Goal: Information Seeking & Learning: Find specific fact

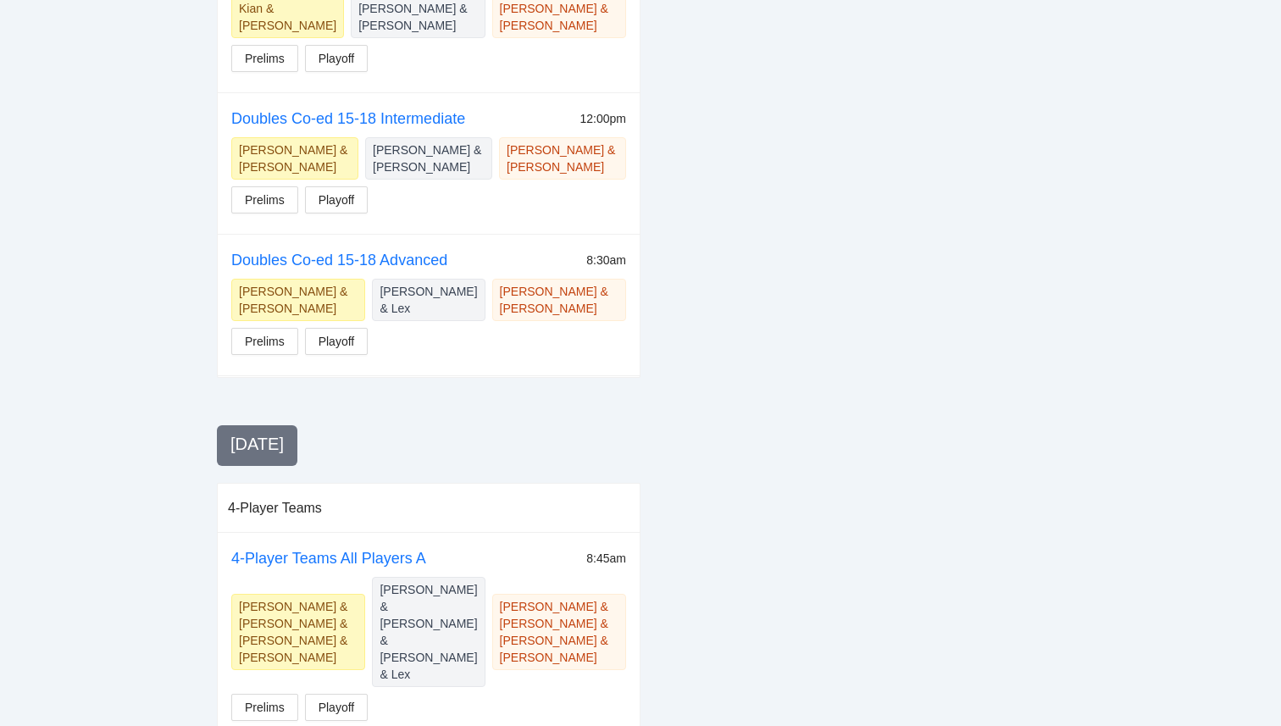
scroll to position [3771, 0]
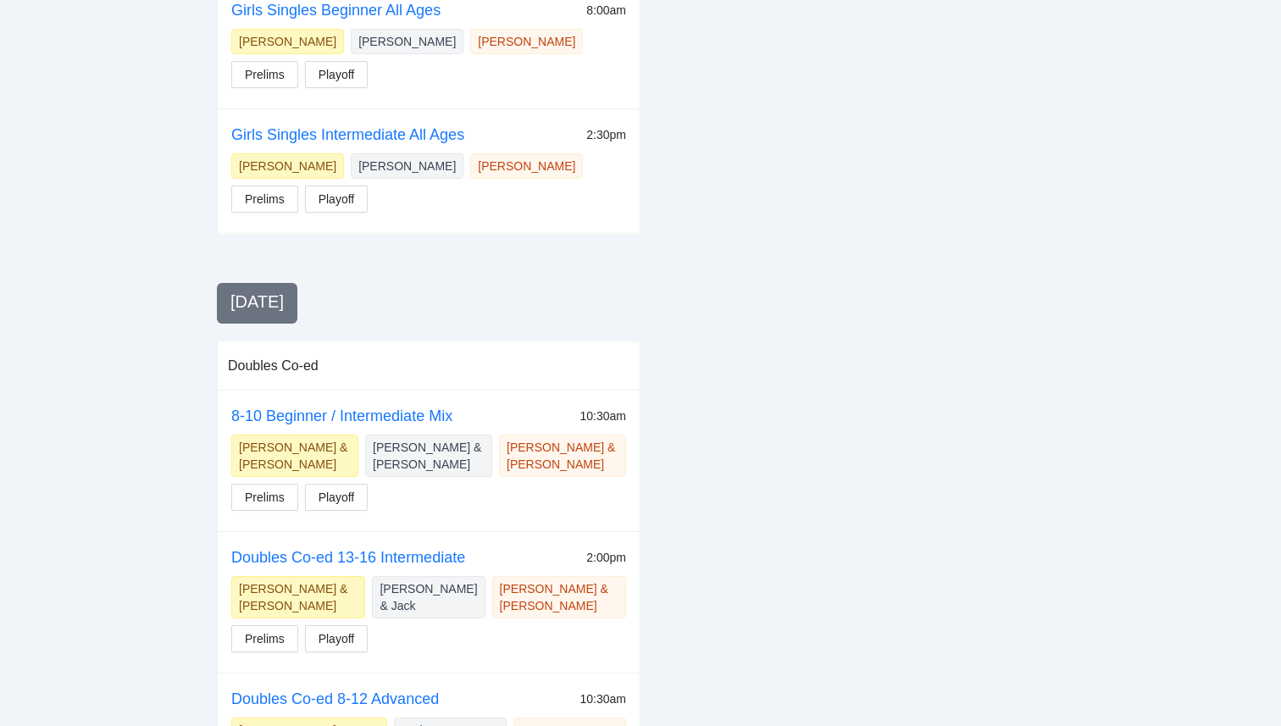
scroll to position [1426, 0]
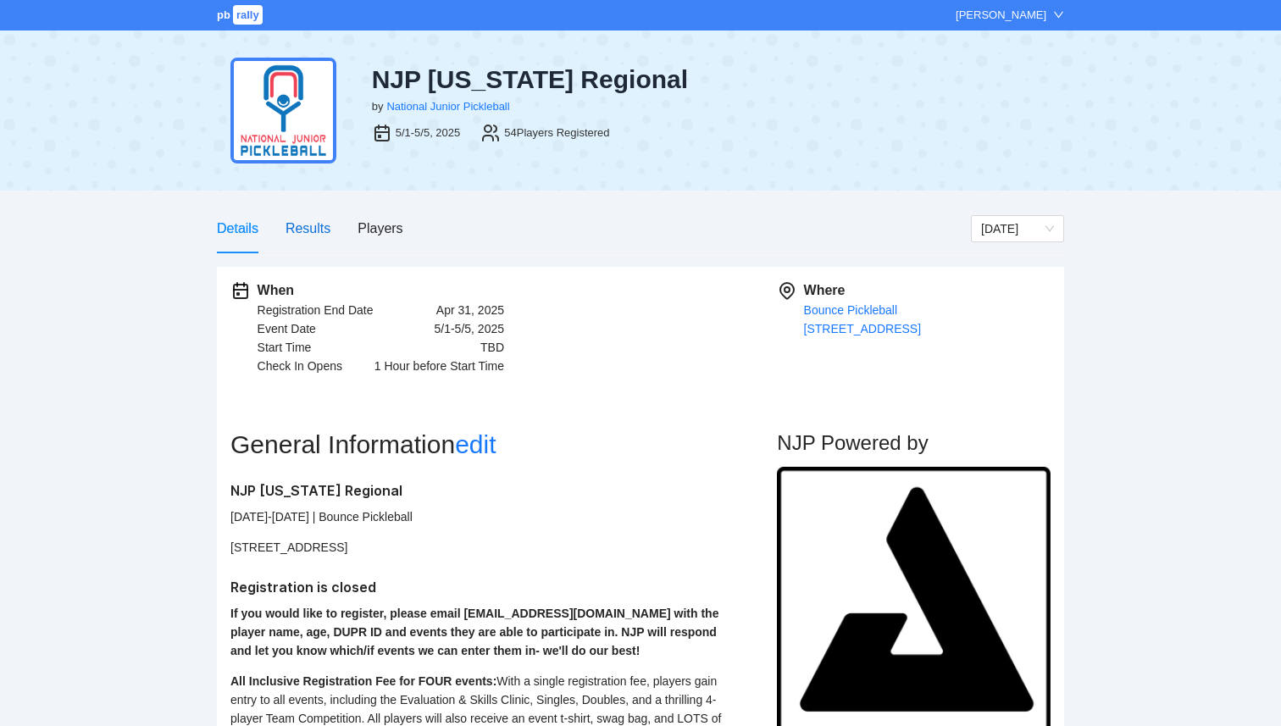
click at [318, 221] on div "Results" at bounding box center [308, 228] width 45 height 21
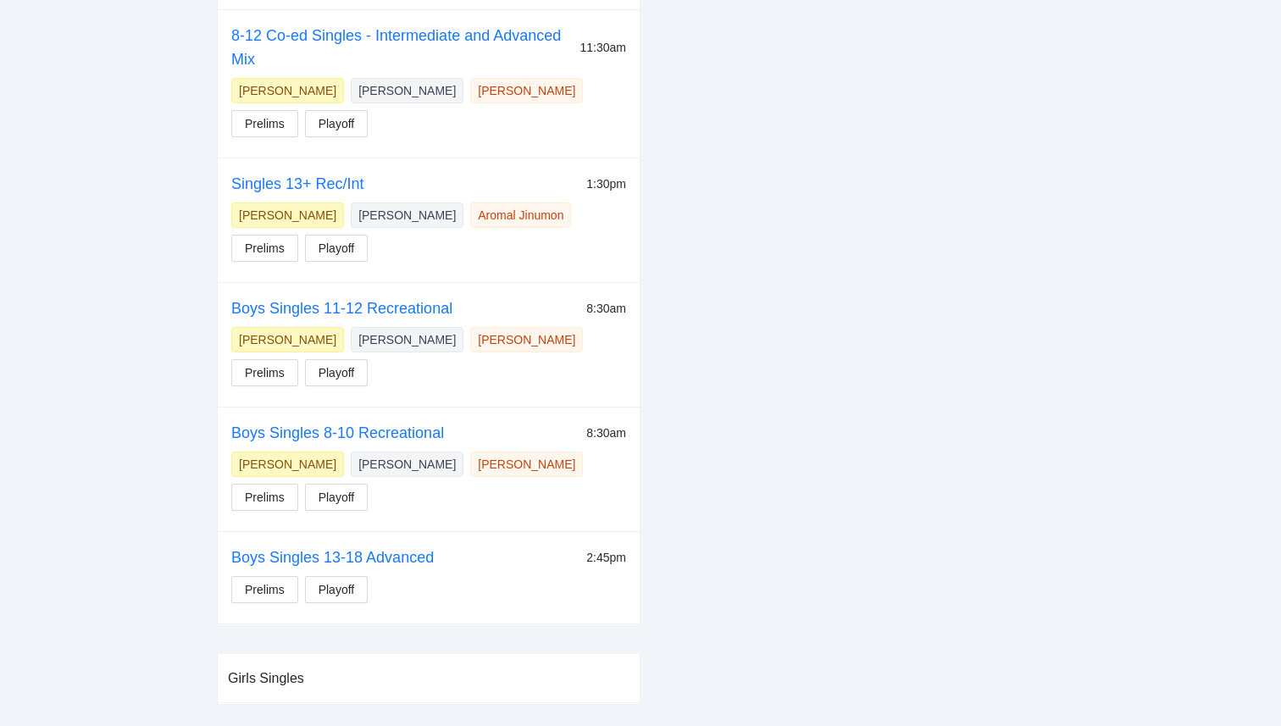
scroll to position [591, 0]
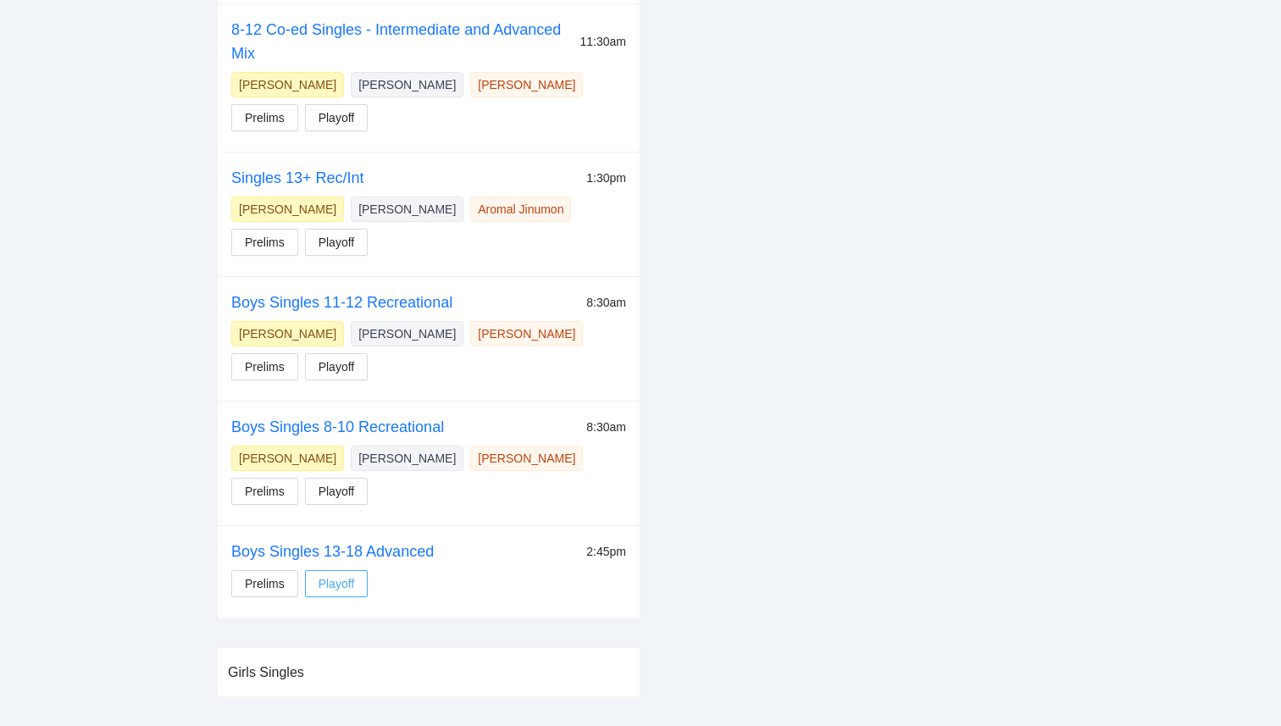
click at [337, 581] on span "Playoff" at bounding box center [337, 584] width 36 height 19
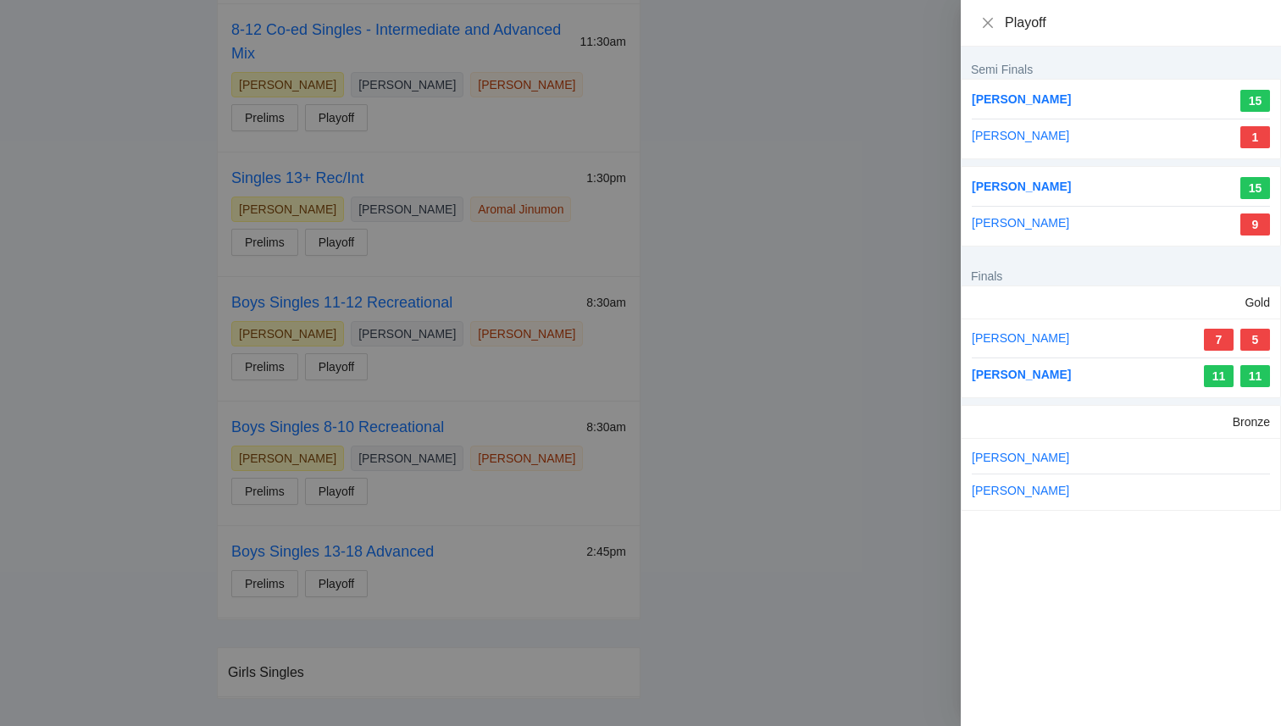
click at [109, 374] on div at bounding box center [640, 363] width 1281 height 726
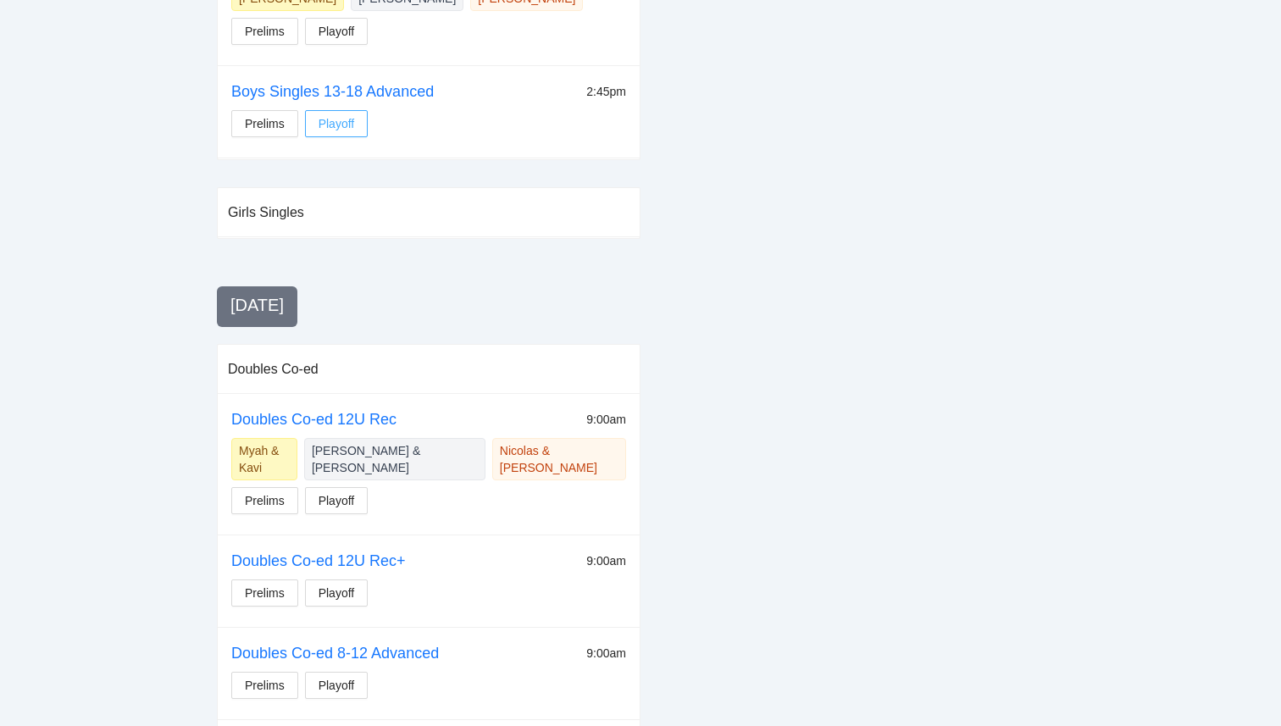
scroll to position [858, 0]
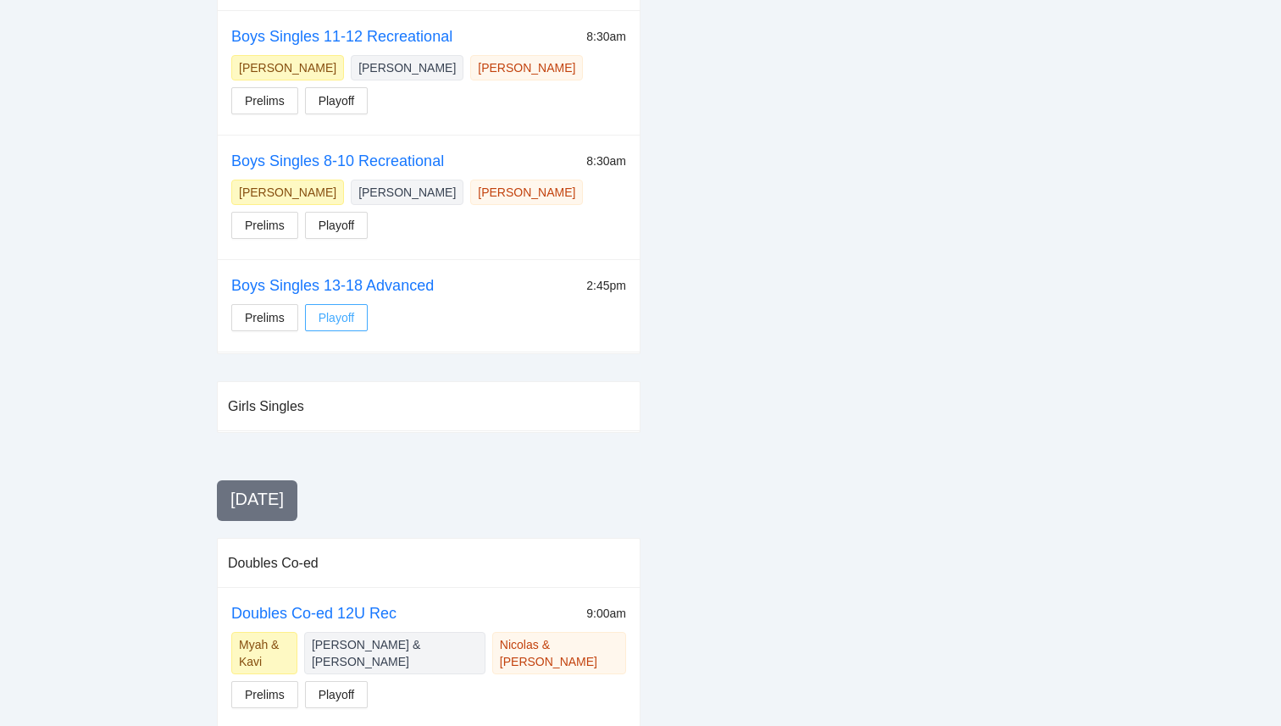
click at [346, 317] on span "Playoff" at bounding box center [337, 317] width 36 height 19
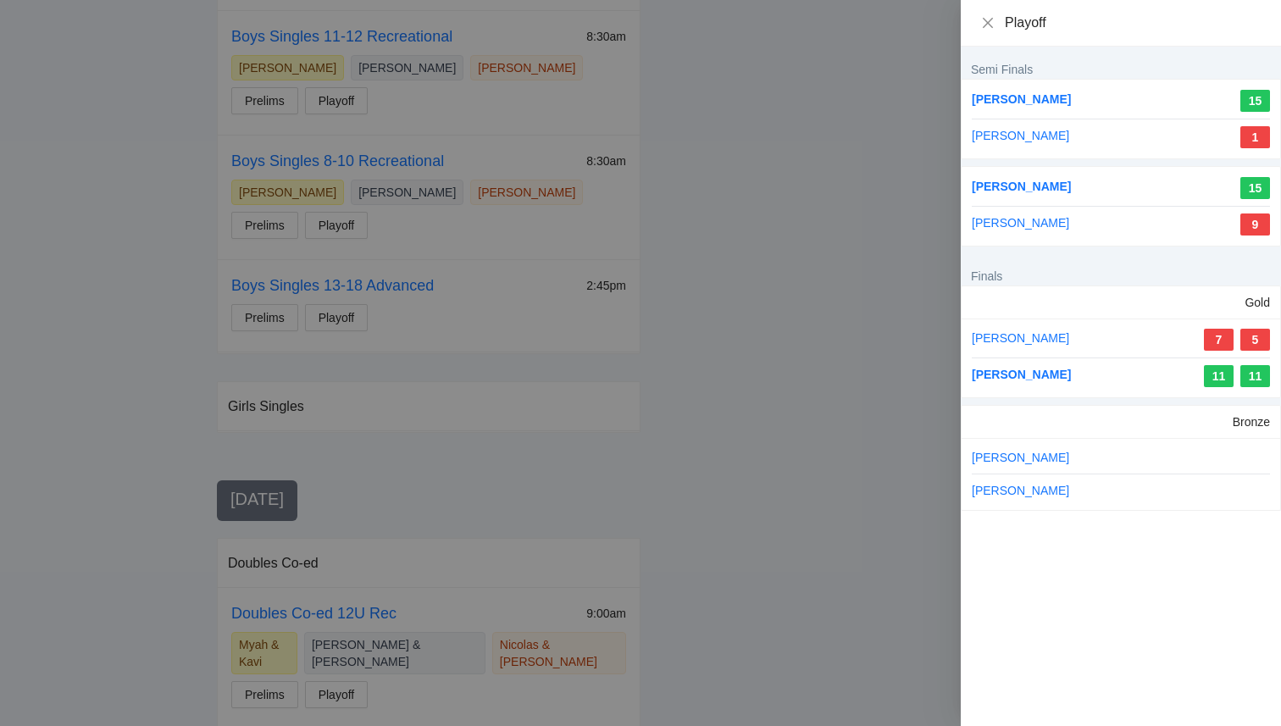
drag, startPoint x: 1070, startPoint y: 379, endPoint x: 963, endPoint y: 380, distance: 106.8
click at [963, 380] on div "Francis Chi 7 5 Ethan Bakalinsky 11 11" at bounding box center [1121, 358] width 319 height 79
copy link "[PERSON_NAME]"
click at [987, 26] on icon "close" at bounding box center [988, 23] width 14 height 14
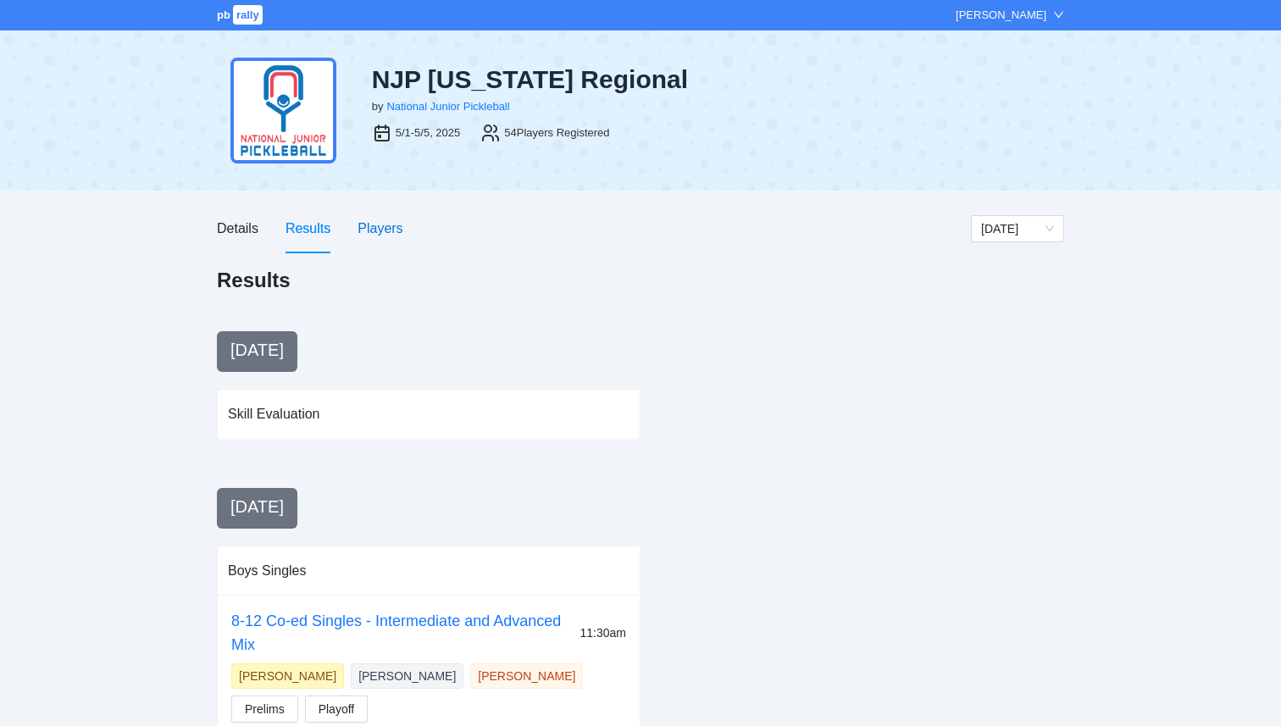
click at [379, 220] on div "Players" at bounding box center [380, 228] width 45 height 21
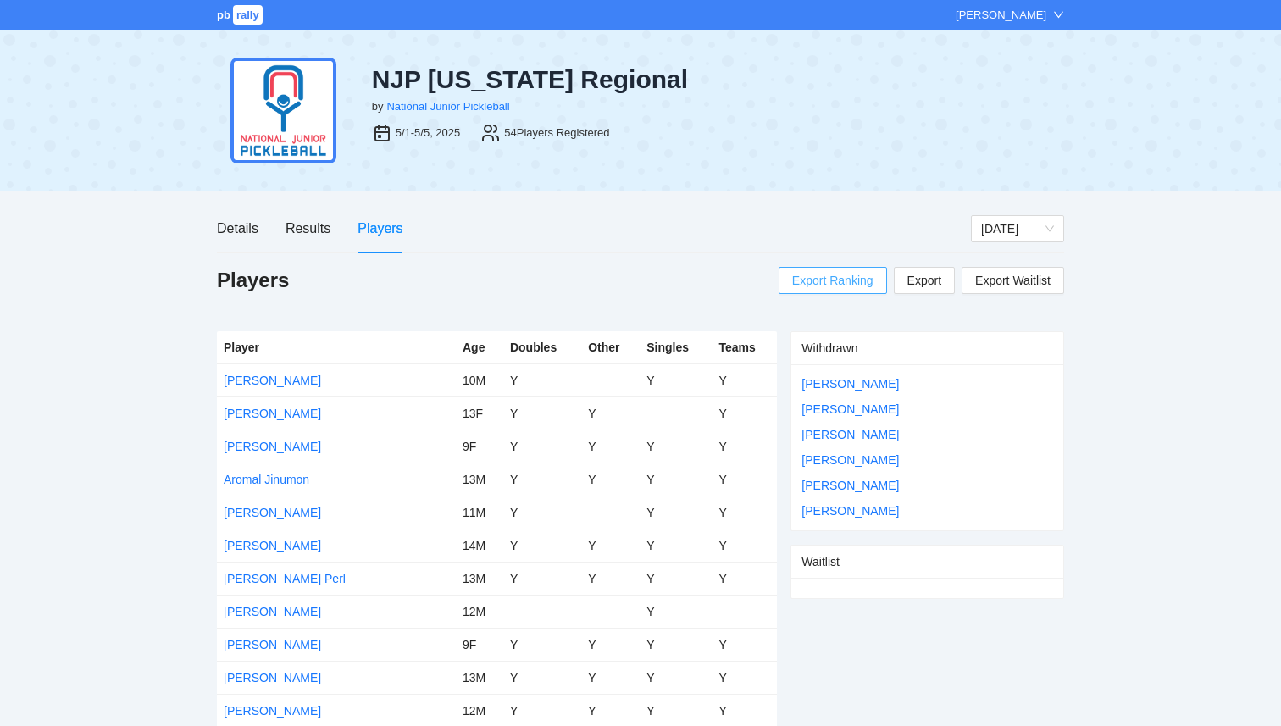
click at [835, 286] on span "Export Ranking" at bounding box center [832, 280] width 81 height 25
click at [313, 225] on div "Results" at bounding box center [308, 228] width 45 height 21
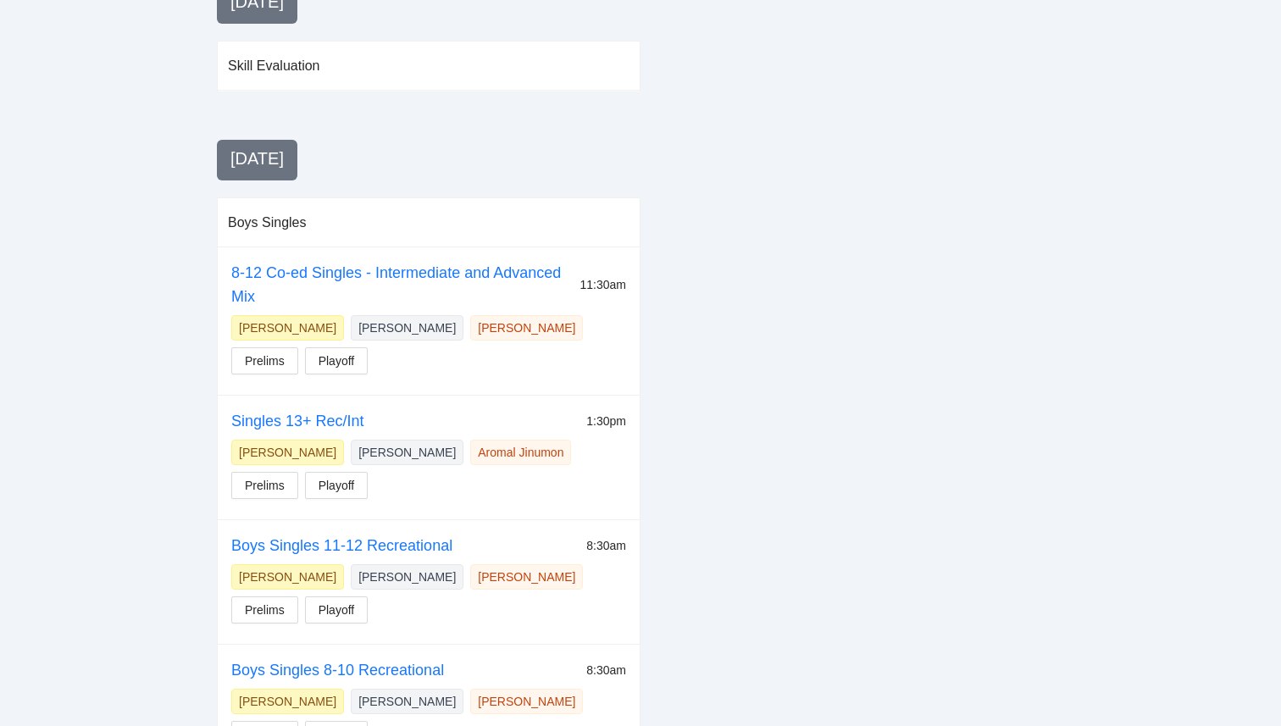
scroll to position [790, 0]
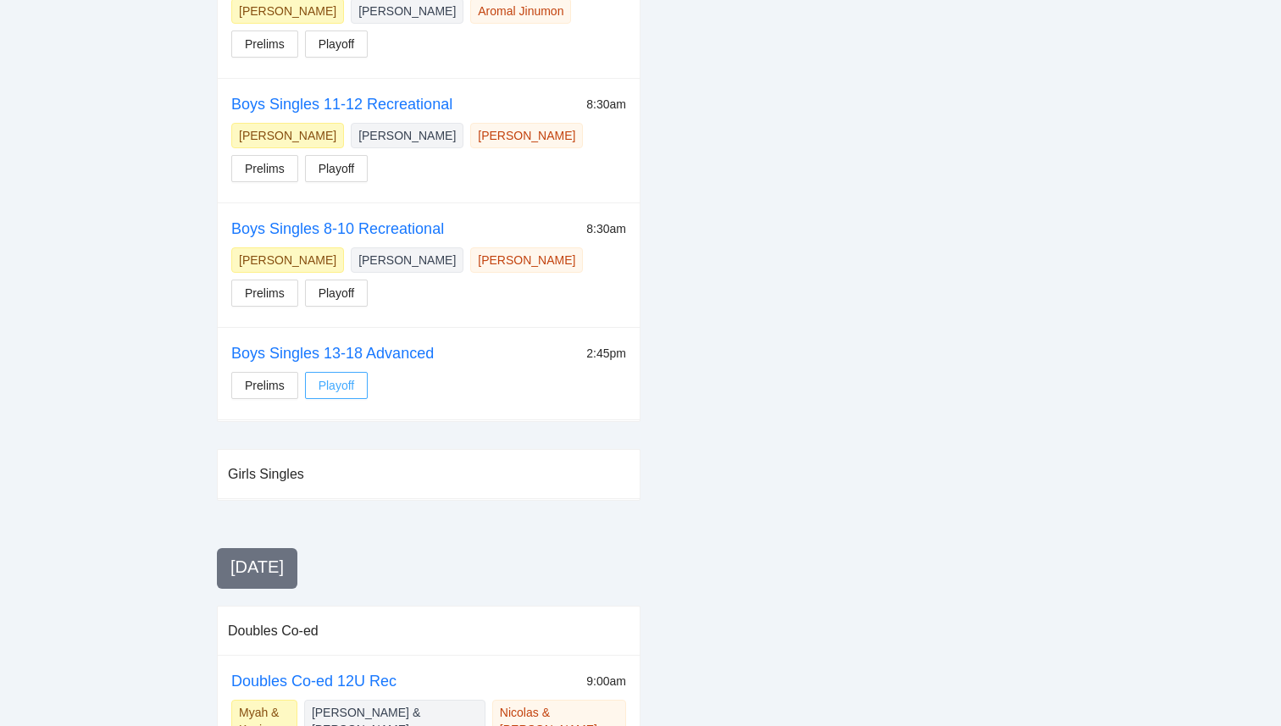
click at [353, 386] on span "Playoff" at bounding box center [337, 385] width 36 height 19
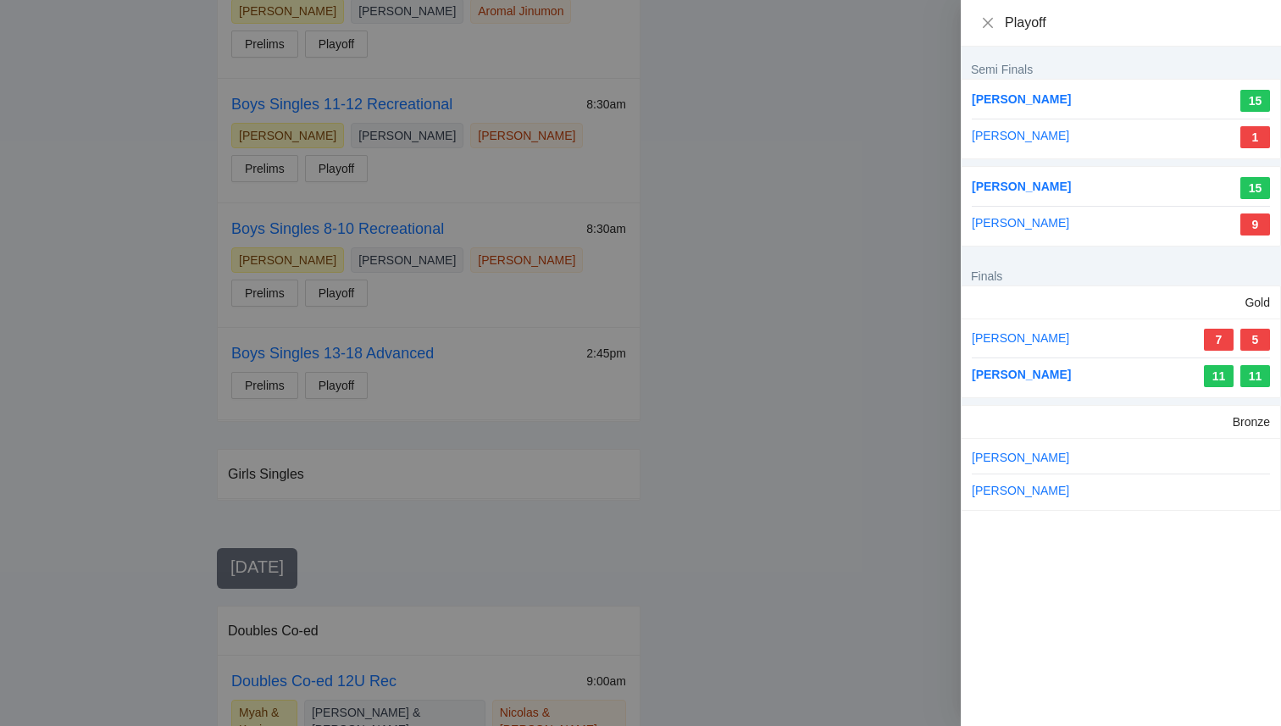
drag, startPoint x: 1071, startPoint y: 376, endPoint x: 1009, endPoint y: 382, distance: 62.1
click at [1009, 382] on div "Ethan Bakalinsky 11 11" at bounding box center [1121, 376] width 298 height 22
copy link "Bakalinsky"
click at [1005, 375] on link "[PERSON_NAME]" at bounding box center [1021, 375] width 99 height 14
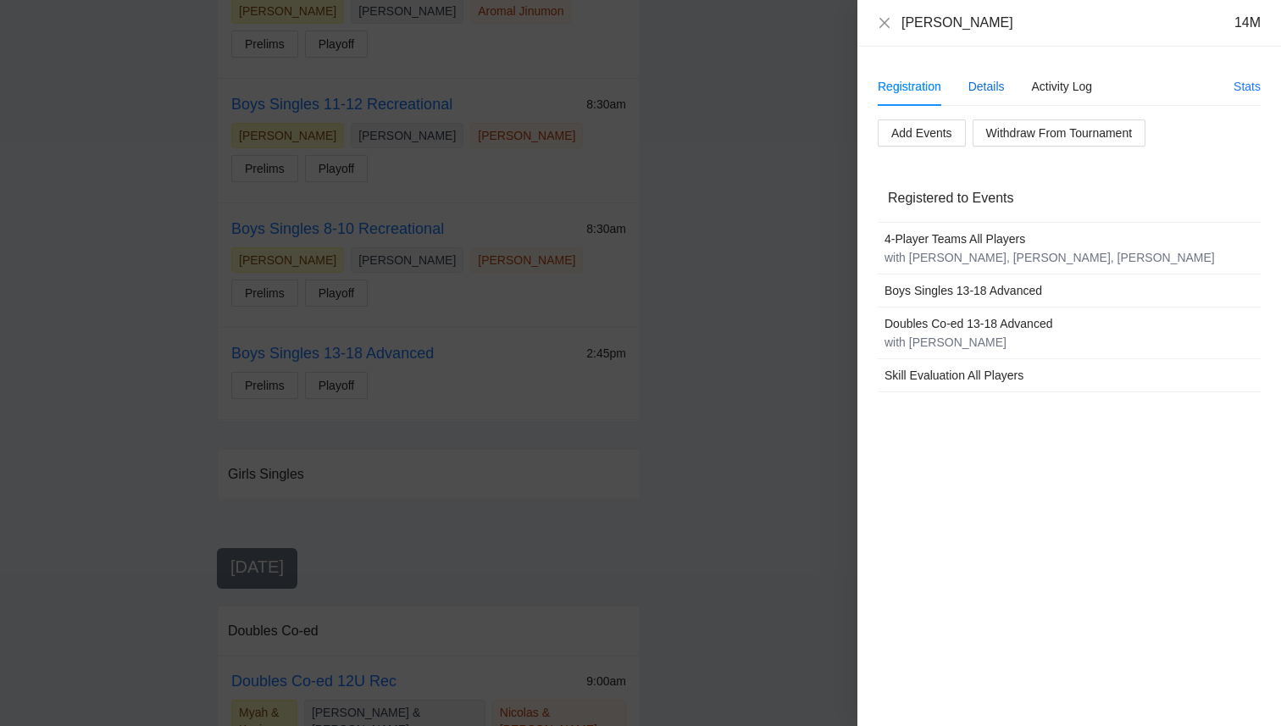
click at [991, 94] on div "Details" at bounding box center [987, 86] width 36 height 19
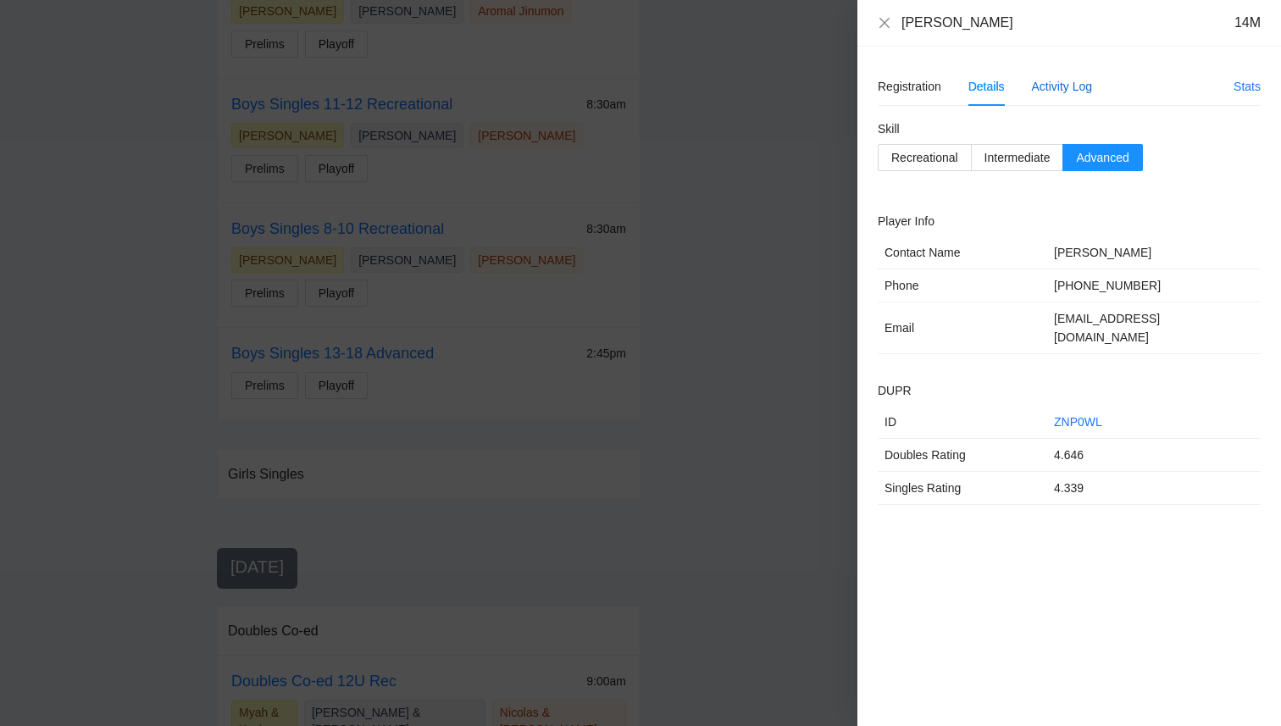
click at [1051, 88] on div "Activity Log" at bounding box center [1062, 86] width 61 height 19
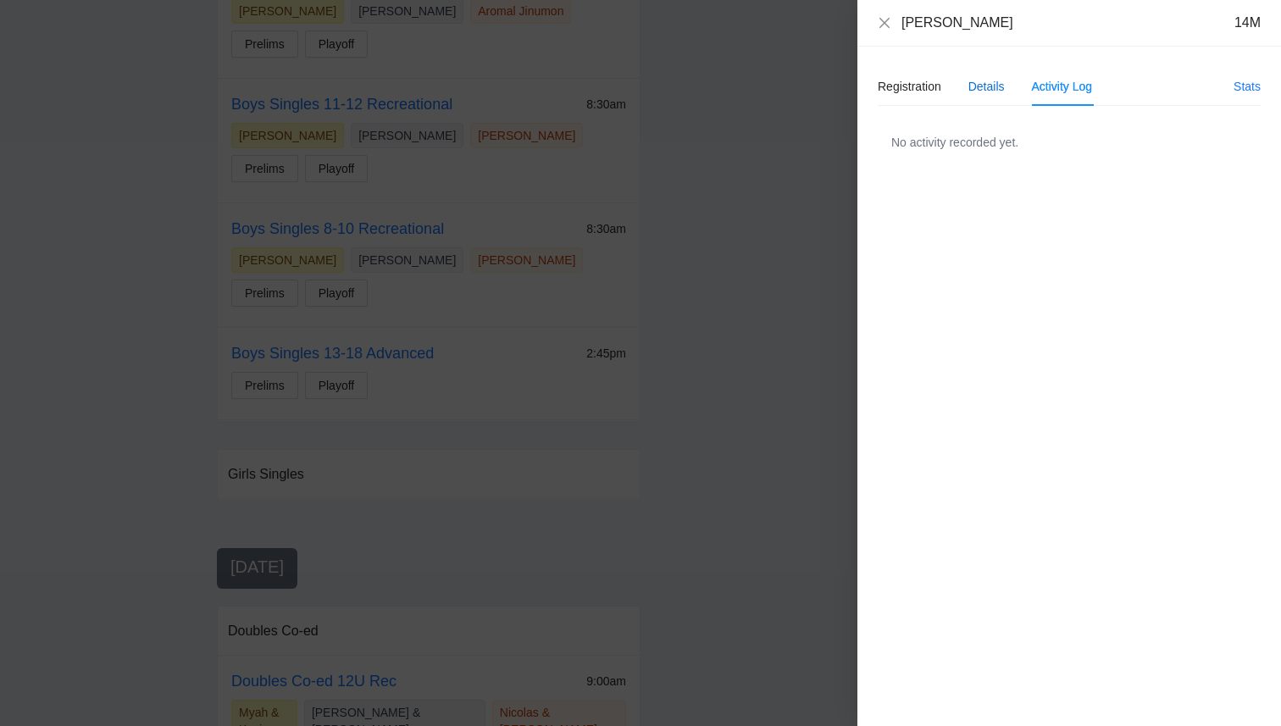
click at [982, 83] on div "Details" at bounding box center [987, 86] width 36 height 19
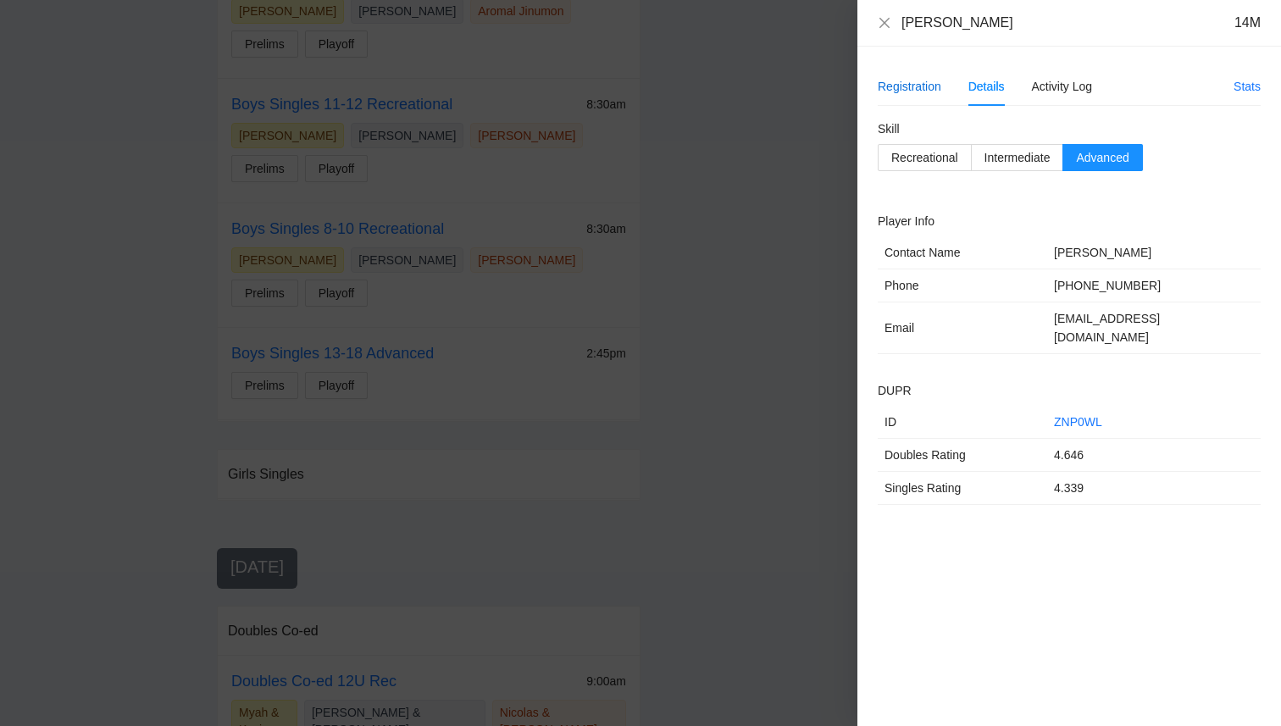
click at [907, 77] on div "Registration" at bounding box center [910, 86] width 64 height 19
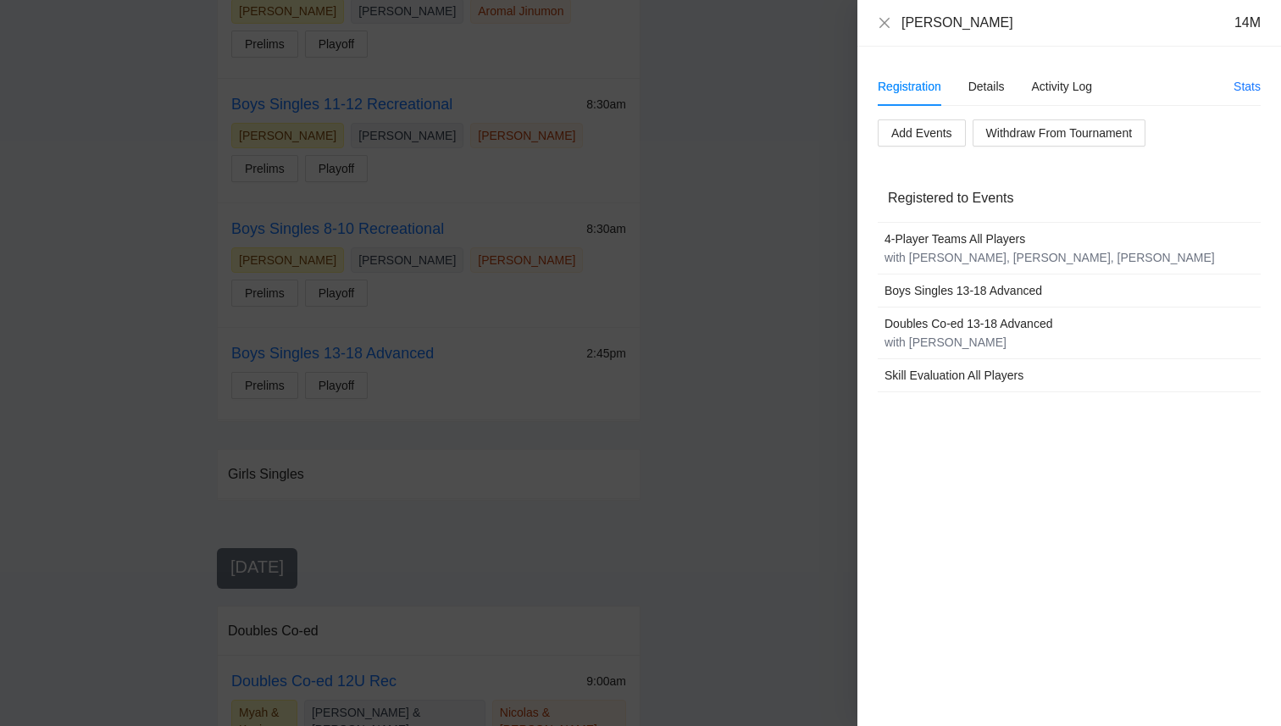
click at [958, 84] on div "Registration Details Activity Log" at bounding box center [985, 86] width 214 height 39
click at [985, 88] on div "Details" at bounding box center [987, 86] width 36 height 19
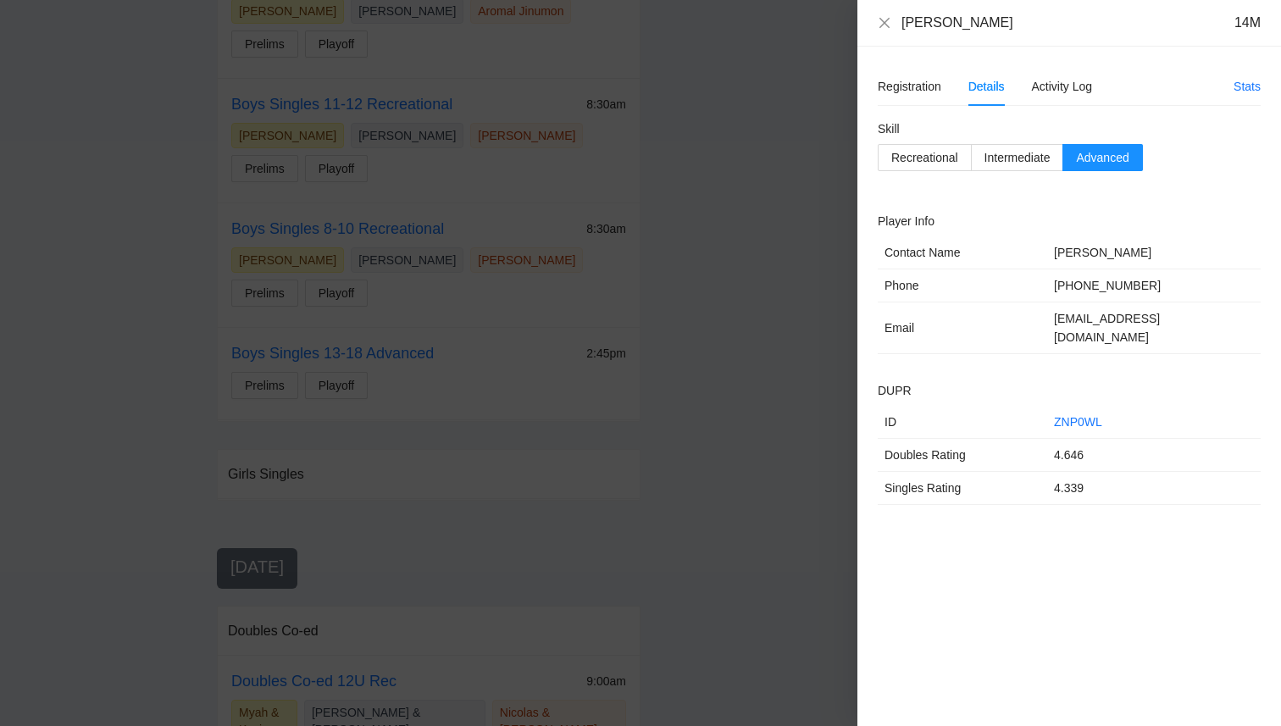
click at [883, 31] on div "Ethan Bakalinsky 14M" at bounding box center [1069, 23] width 383 height 19
click at [883, 29] on icon "close" at bounding box center [885, 23] width 14 height 14
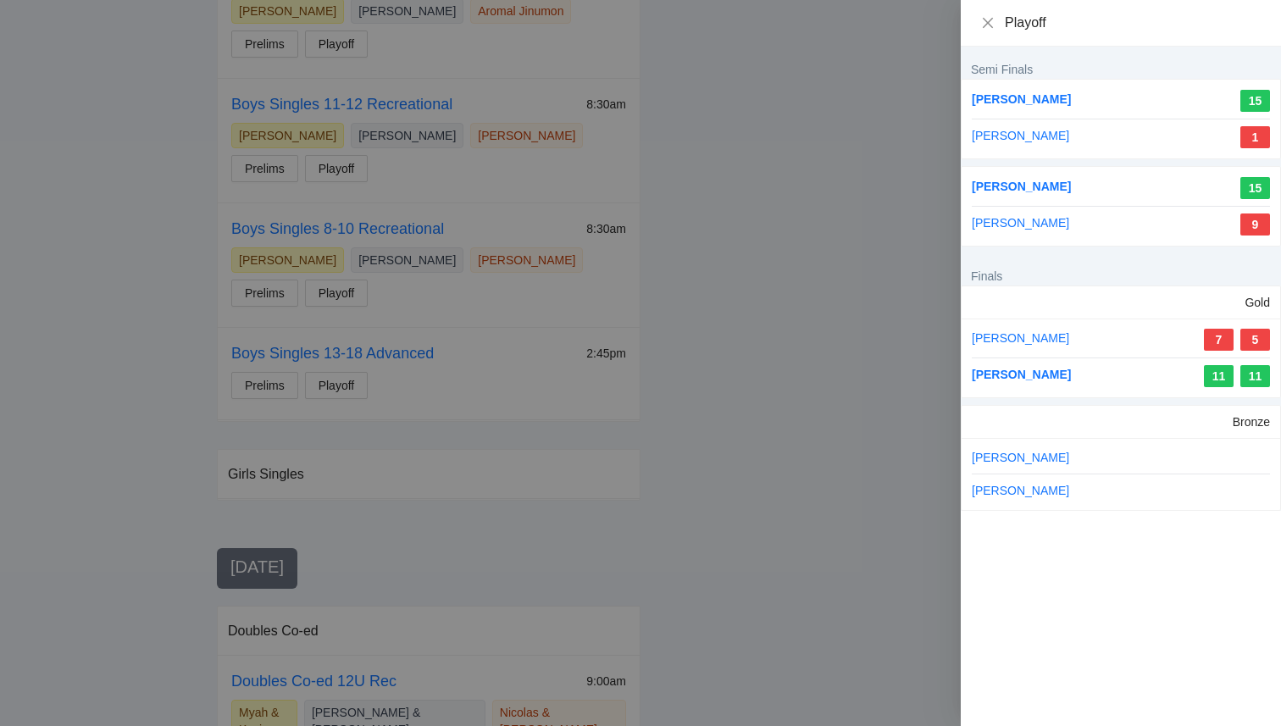
click at [872, 41] on div at bounding box center [640, 363] width 1281 height 726
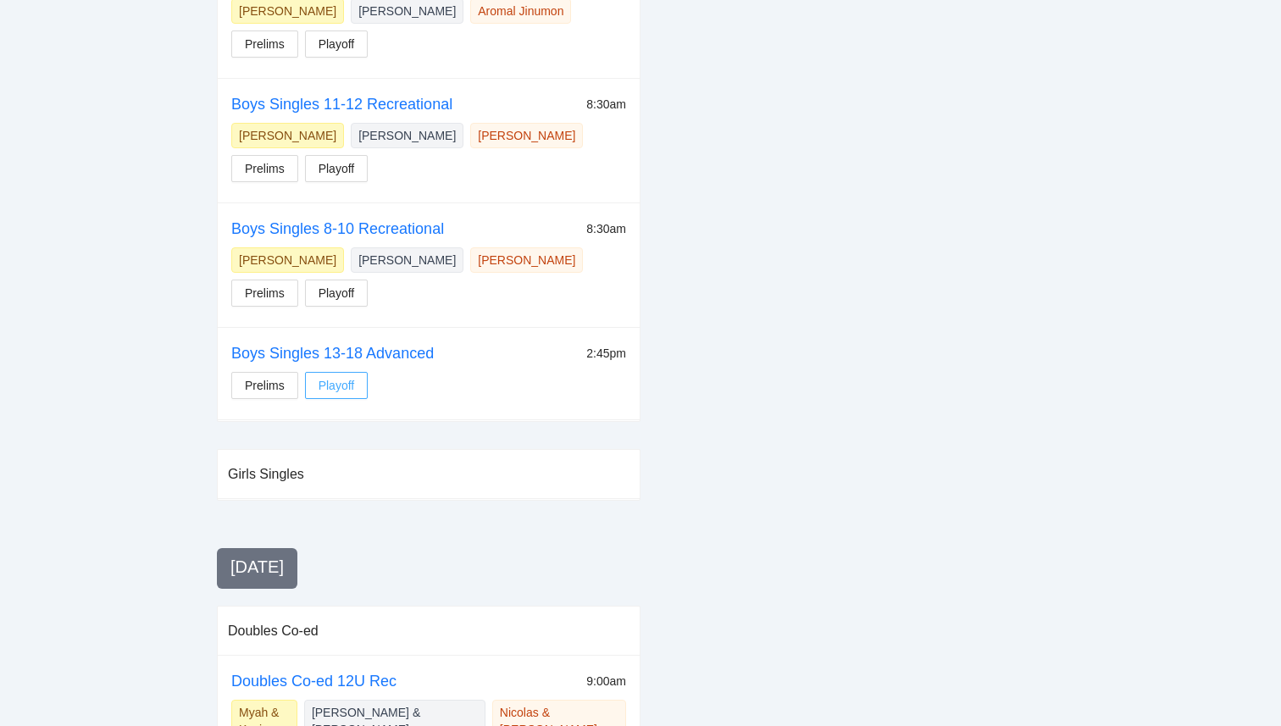
click at [350, 380] on span "Playoff" at bounding box center [337, 385] width 36 height 19
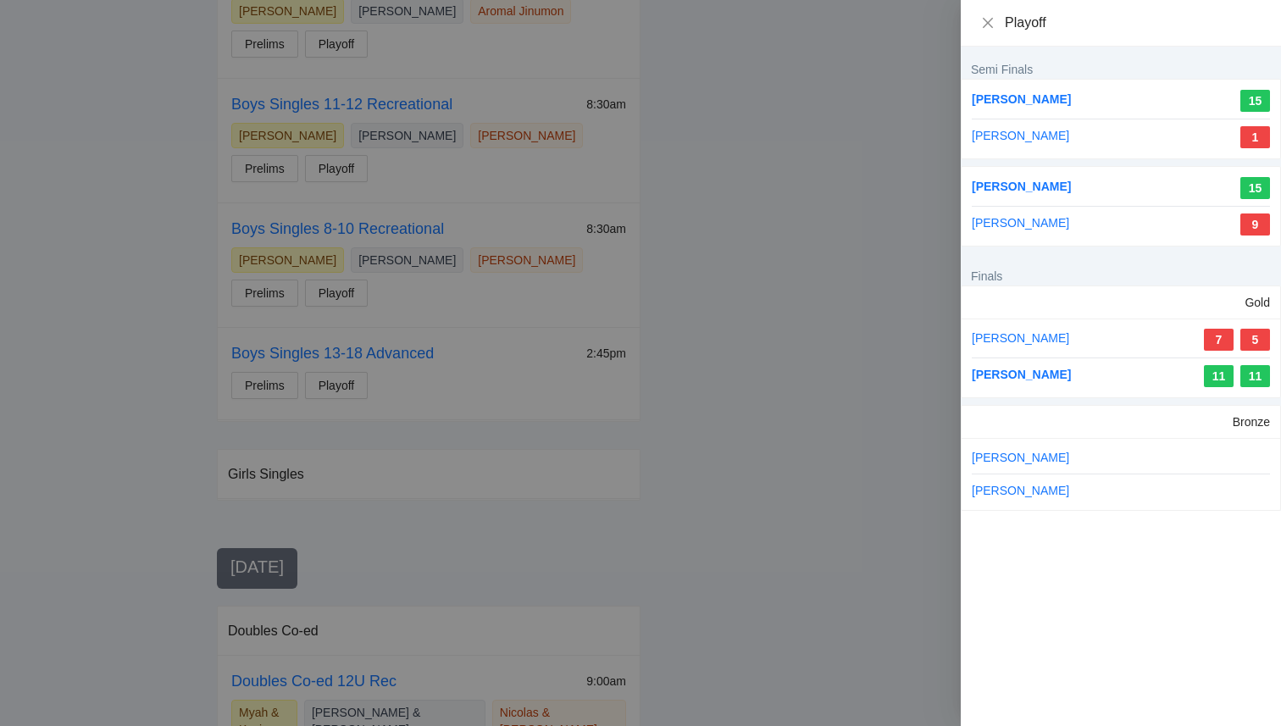
drag, startPoint x: 1070, startPoint y: 463, endPoint x: 953, endPoint y: 463, distance: 116.9
click at [953, 463] on div "Playoff Semi Finals Francis Chi 15 Jonah Karczmer 1 Ethan Bakalinsky 15 Elijah …" at bounding box center [640, 363] width 1281 height 726
click at [631, 452] on div at bounding box center [640, 363] width 1281 height 726
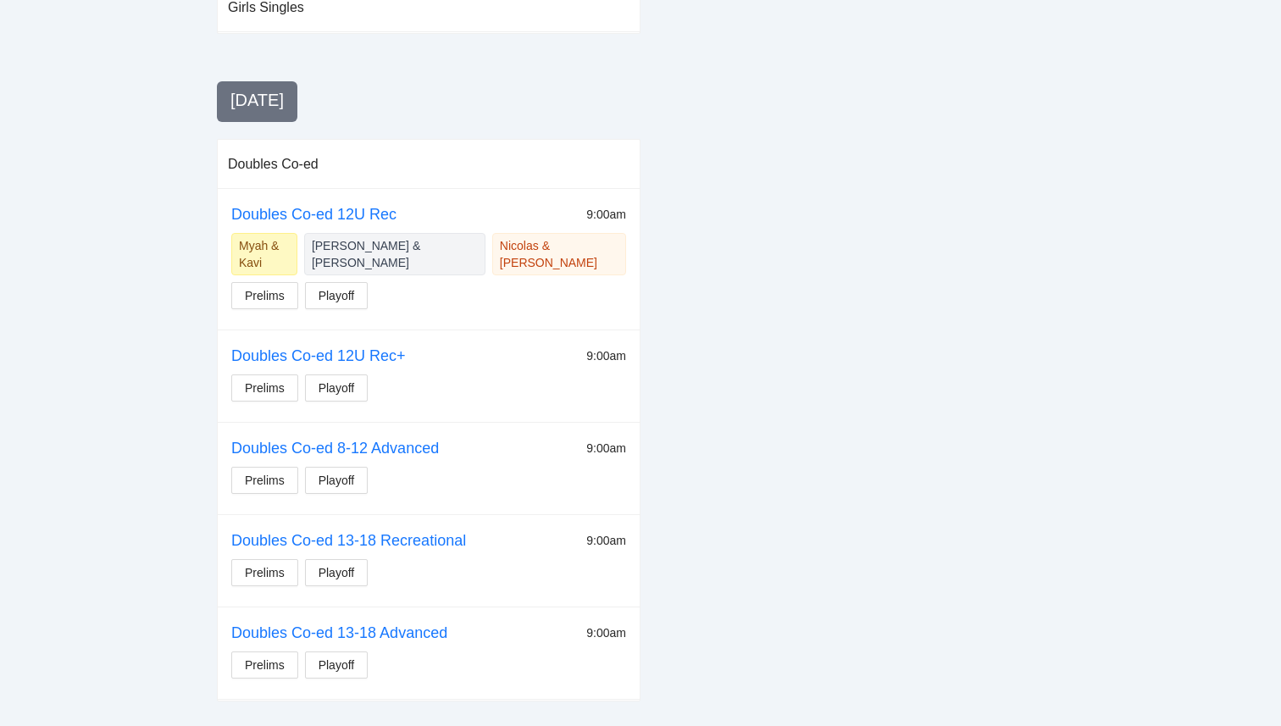
scroll to position [1253, 0]
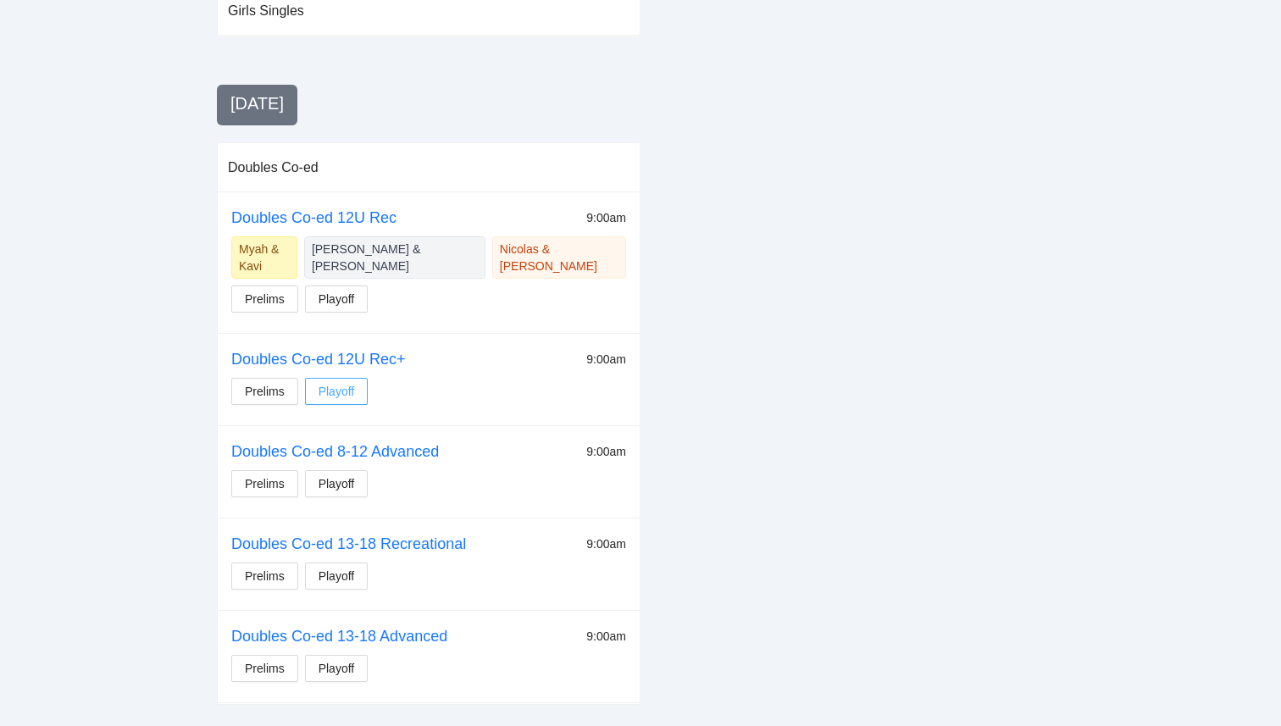
click at [338, 382] on span "Playoff" at bounding box center [337, 391] width 36 height 19
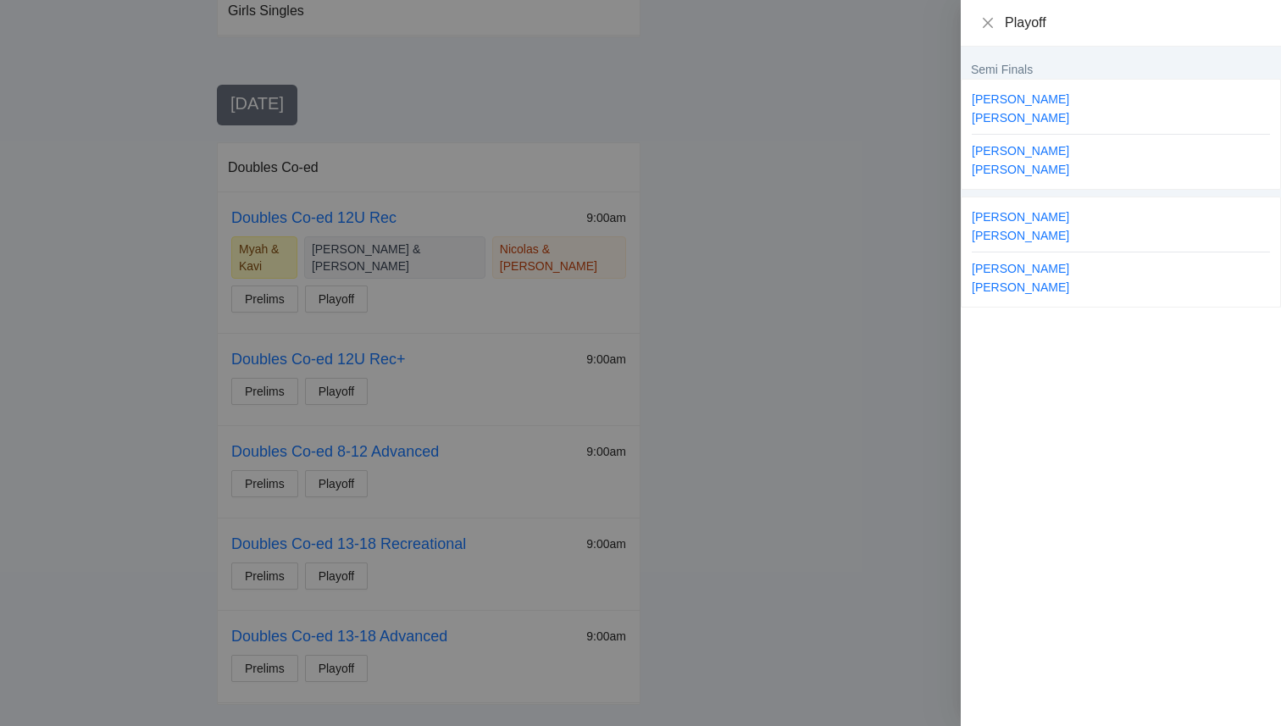
click at [458, 186] on div at bounding box center [640, 363] width 1281 height 726
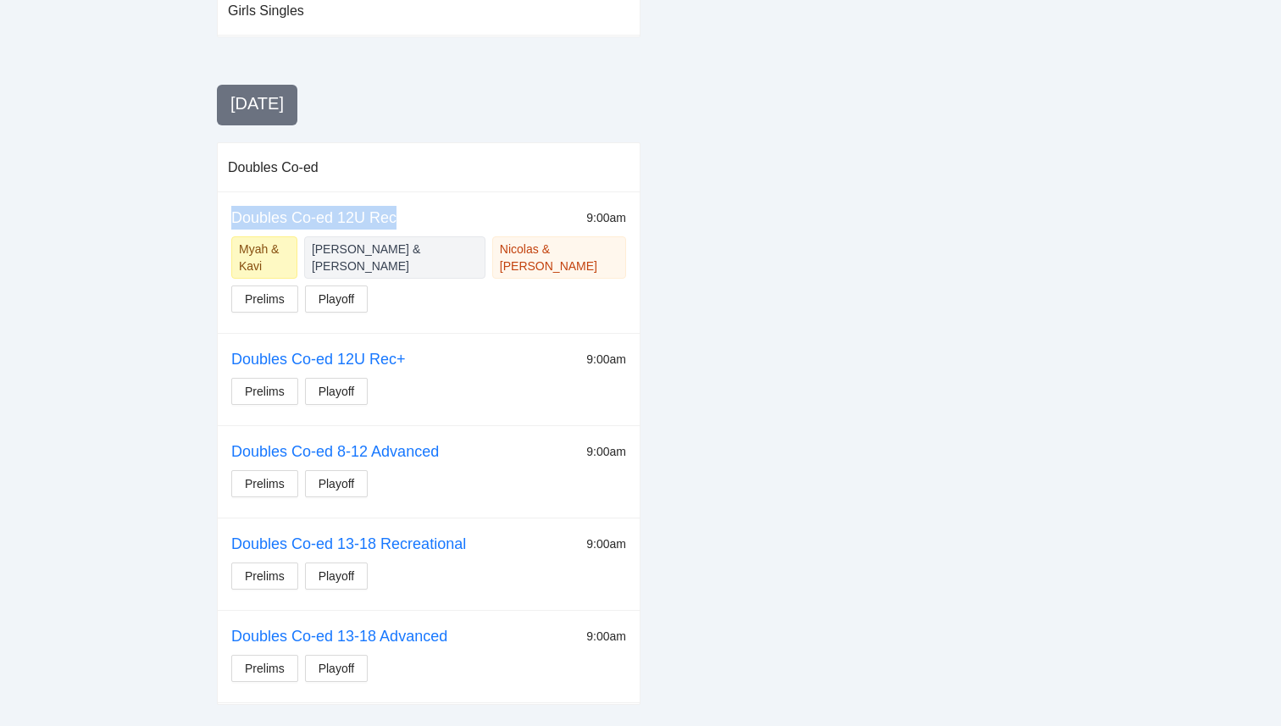
drag, startPoint x: 417, startPoint y: 216, endPoint x: 234, endPoint y: 219, distance: 183.0
click at [234, 219] on div "Doubles Co-ed 12U Rec 9:00am" at bounding box center [428, 218] width 395 height 24
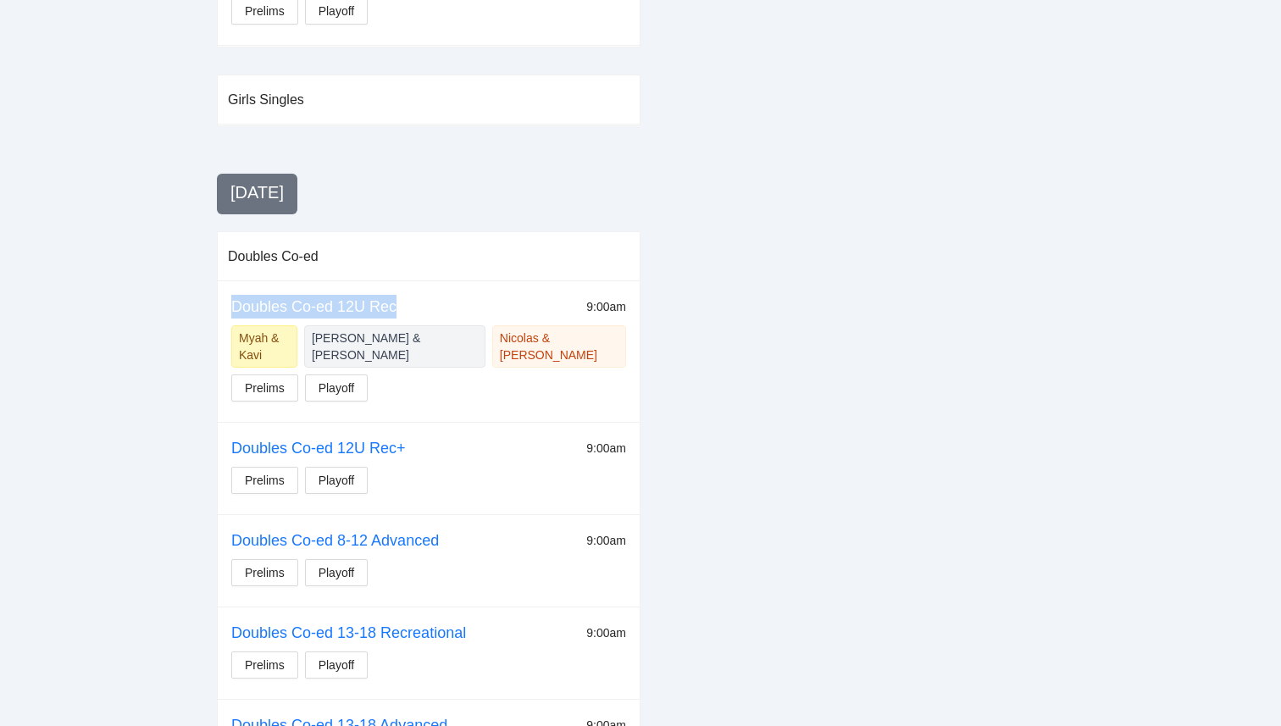
scroll to position [1192, 0]
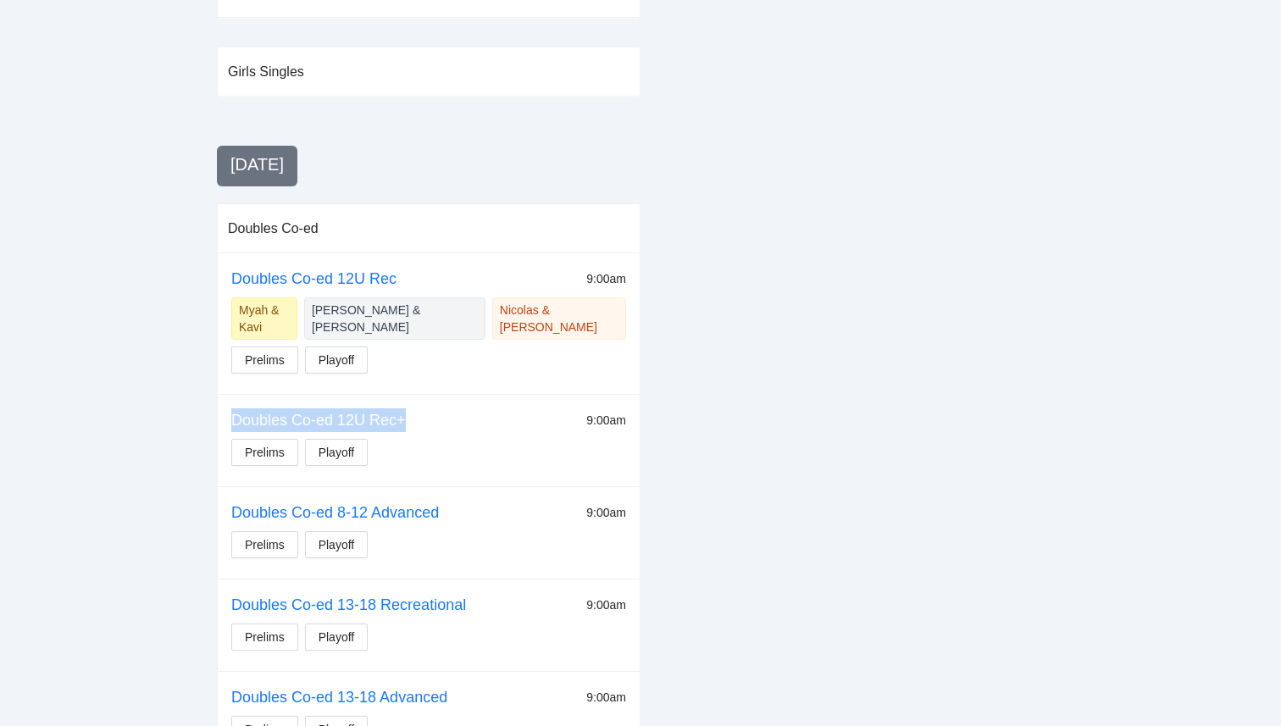
drag, startPoint x: 418, startPoint y: 405, endPoint x: 222, endPoint y: 400, distance: 195.8
click at [222, 400] on td "Doubles Co-ed 12U Rec+ 9:00am Prelims Playoff" at bounding box center [429, 441] width 422 height 92
copy link "Doubles Co-ed 12U Rec+"
drag, startPoint x: 458, startPoint y: 504, endPoint x: 230, endPoint y: 490, distance: 228.4
click at [231, 501] on div "Doubles Co-ed 8-12 Advanced 9:00am" at bounding box center [428, 513] width 395 height 24
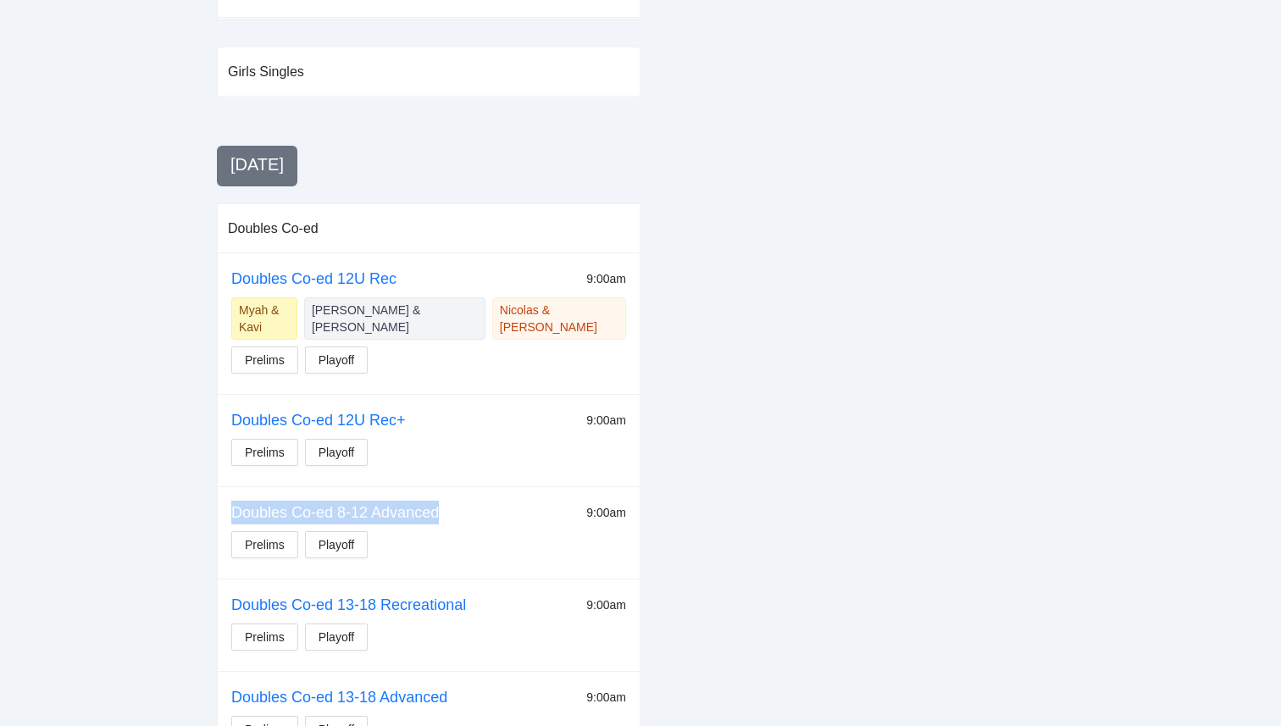
copy link "Doubles Co-ed 8-12 Advanced"
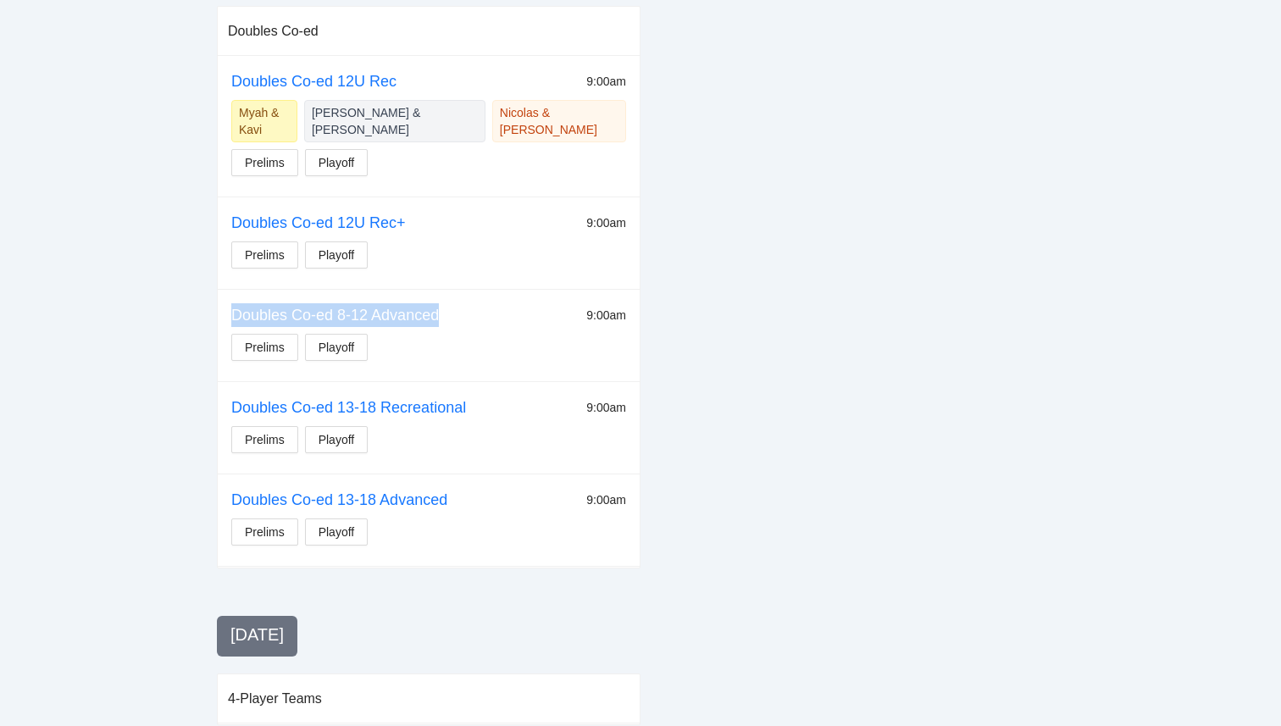
scroll to position [1399, 0]
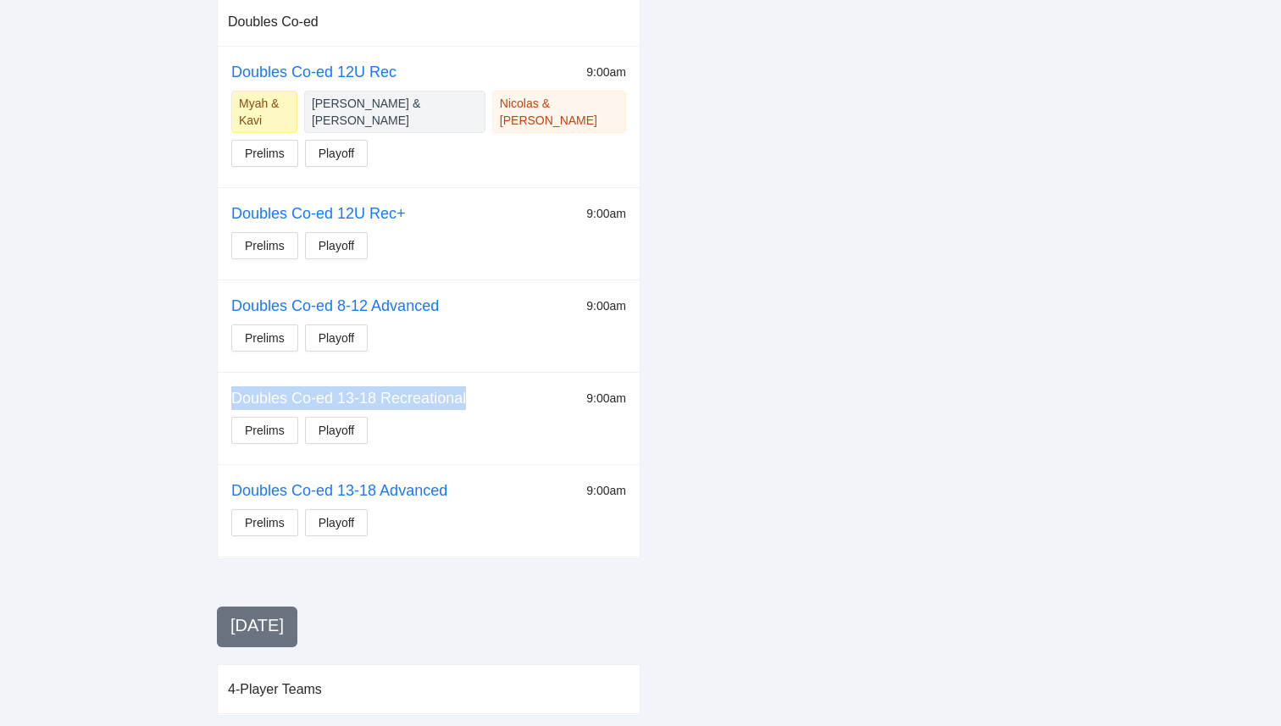
drag, startPoint x: 472, startPoint y: 378, endPoint x: 230, endPoint y: 375, distance: 242.4
click at [230, 375] on td "Doubles Co-ed 13-18 Recreational 9:00am Prelims Playoff" at bounding box center [429, 419] width 422 height 92
copy link "Doubles Co-ed 13-18 Recreational"
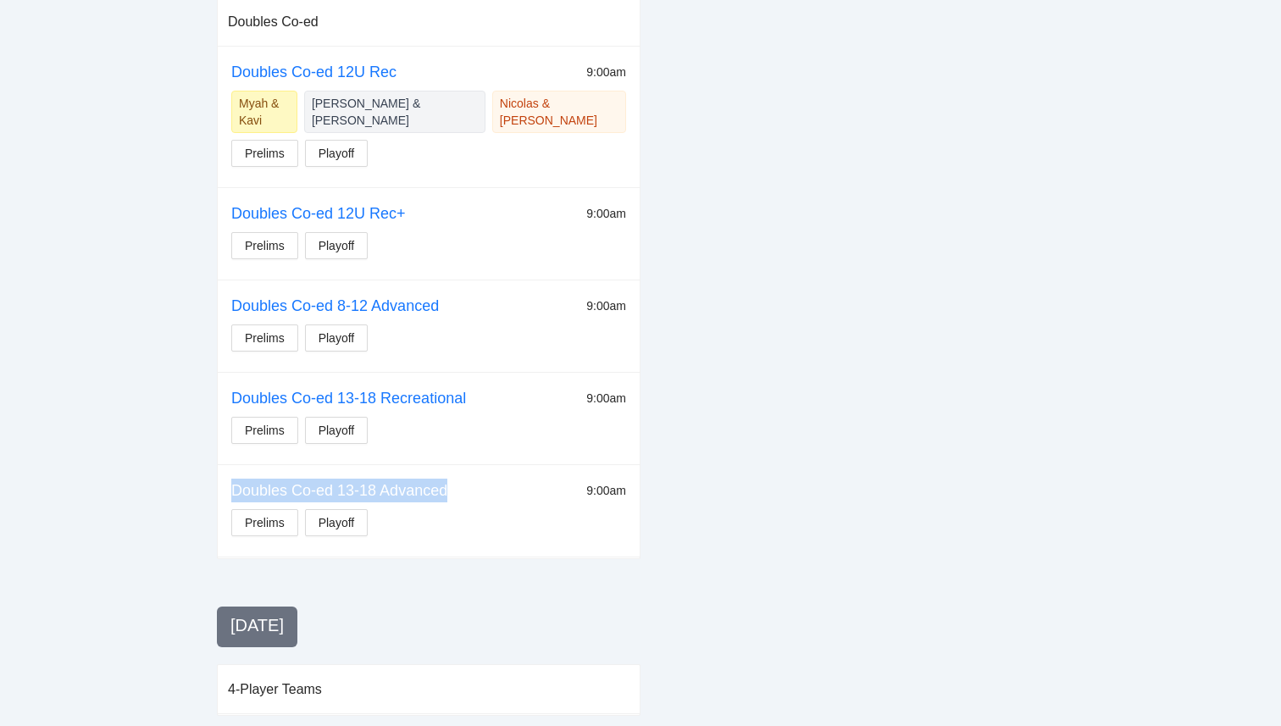
drag, startPoint x: 456, startPoint y: 474, endPoint x: 225, endPoint y: 476, distance: 230.5
click at [225, 476] on td "Doubles Co-ed 13-18 Advanced 9:00am Prelims Playoff" at bounding box center [429, 511] width 422 height 92
copy link "Doubles Co-ed 13-18 Advanced"
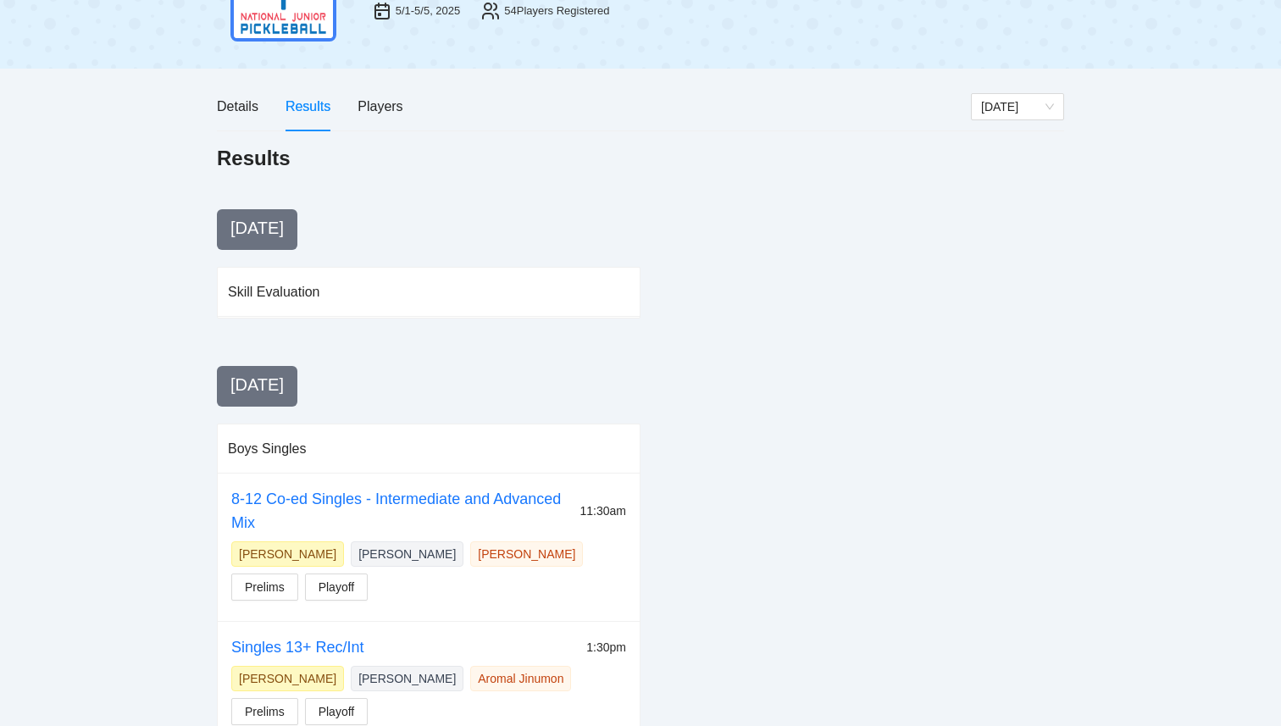
scroll to position [0, 0]
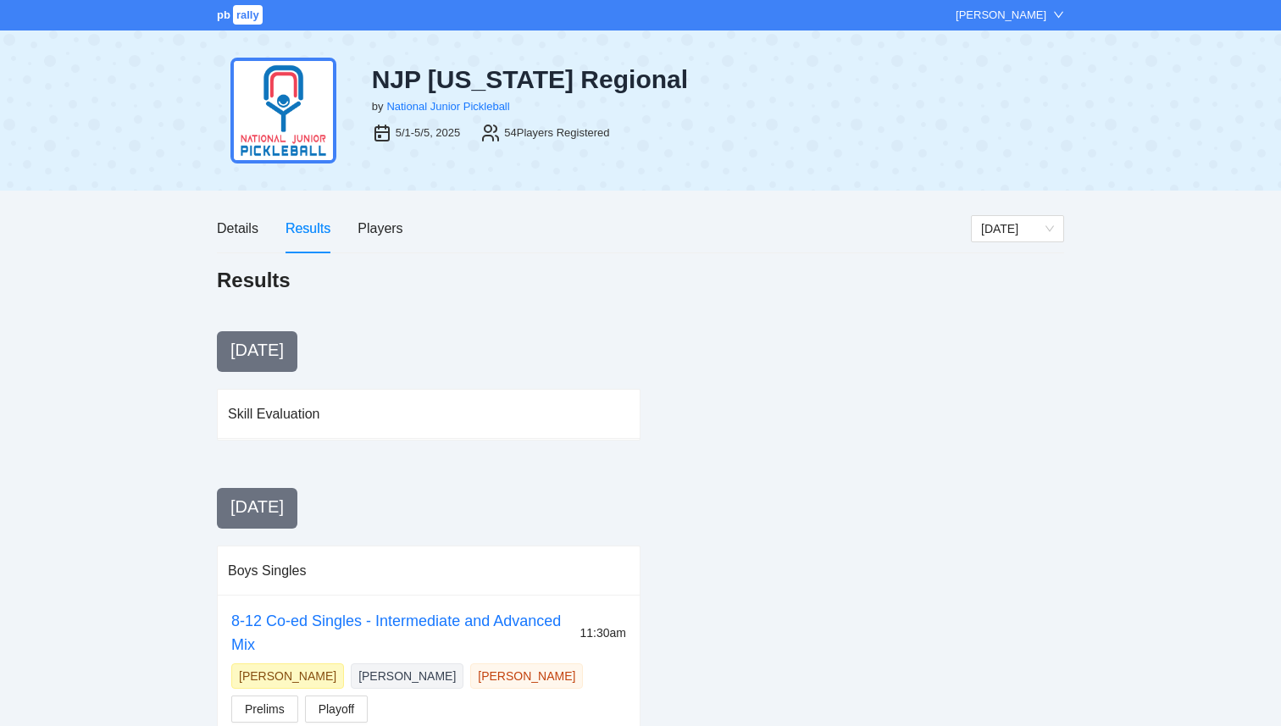
click at [237, 13] on span "rally" at bounding box center [248, 14] width 30 height 19
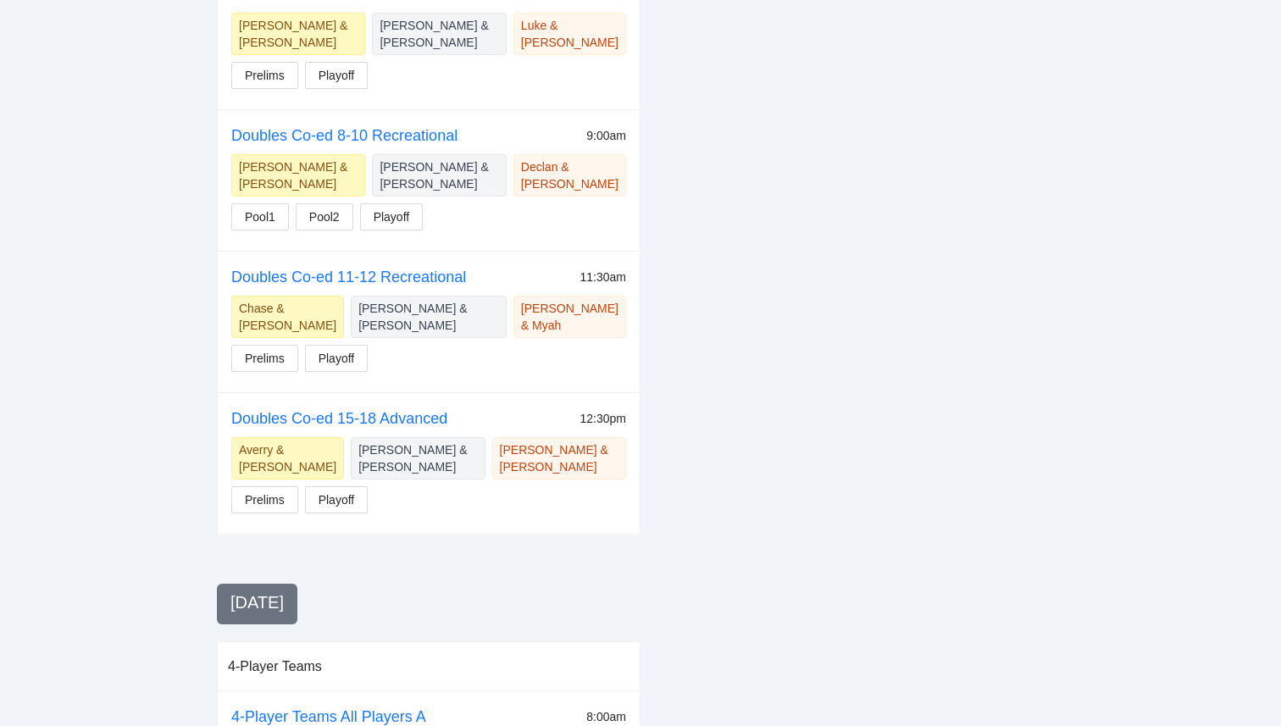
scroll to position [2051, 0]
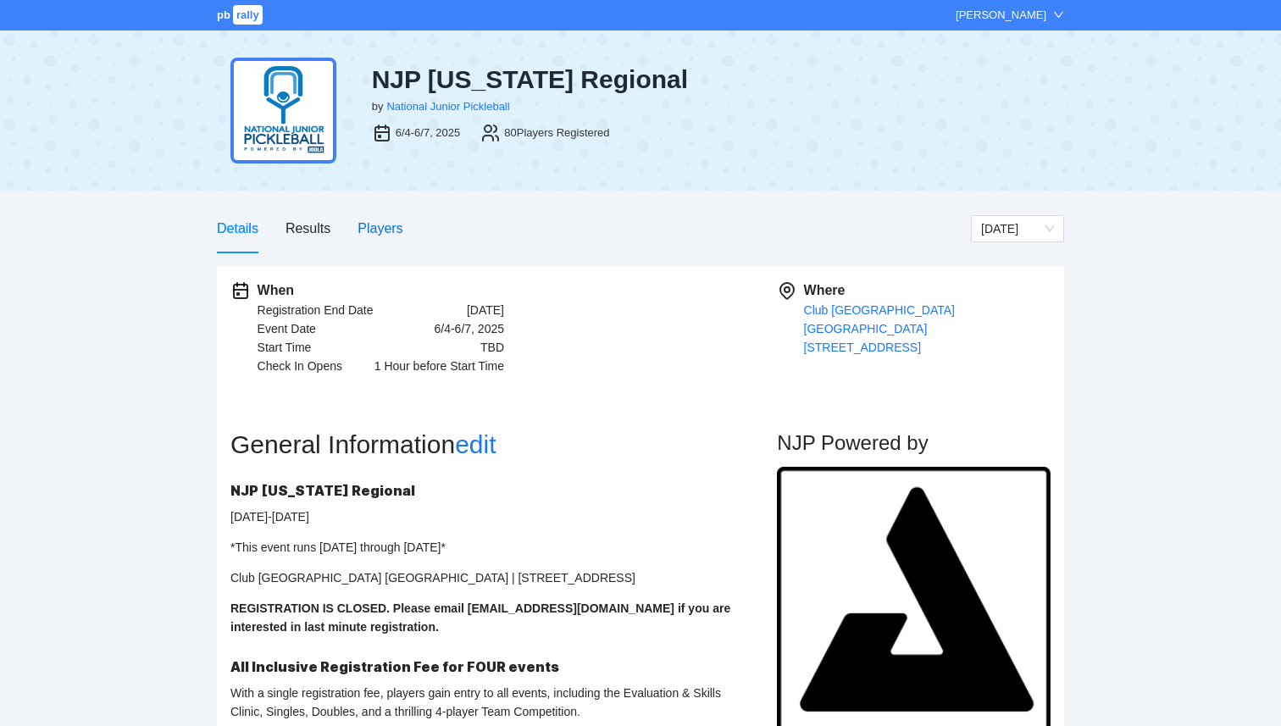
click at [369, 230] on div "Players" at bounding box center [380, 228] width 45 height 21
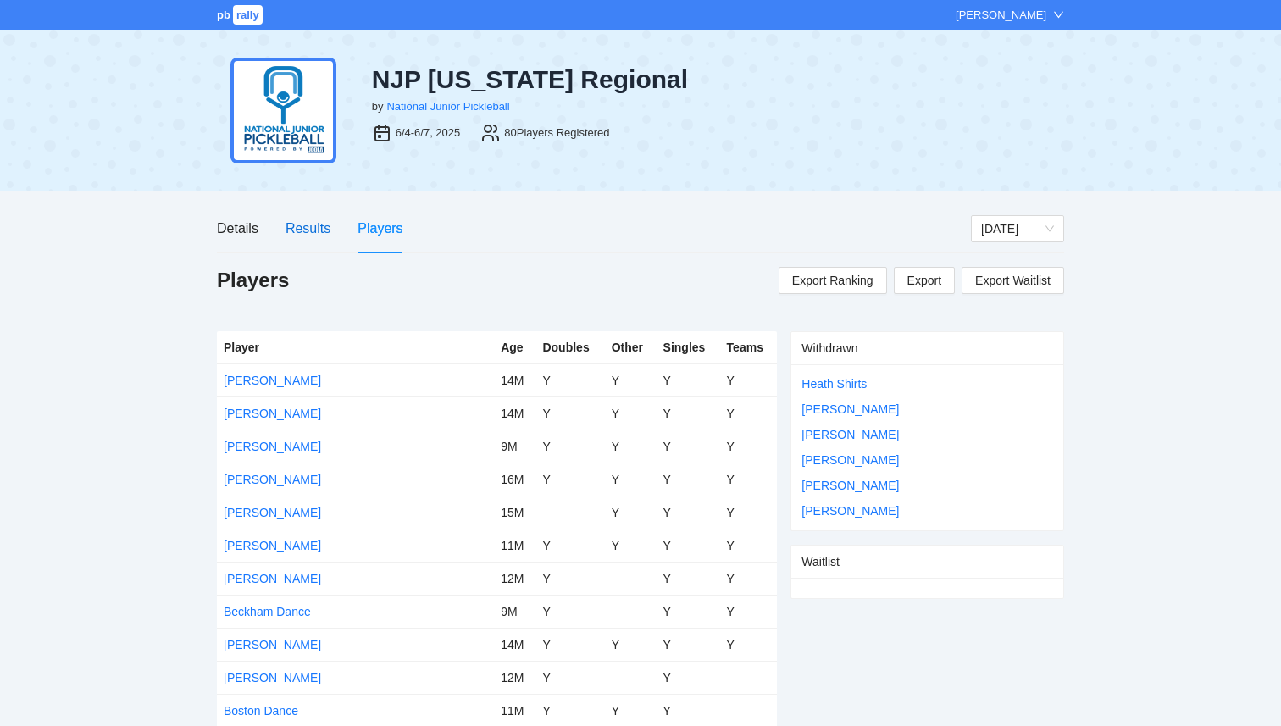
click at [303, 230] on div "Results" at bounding box center [308, 228] width 45 height 21
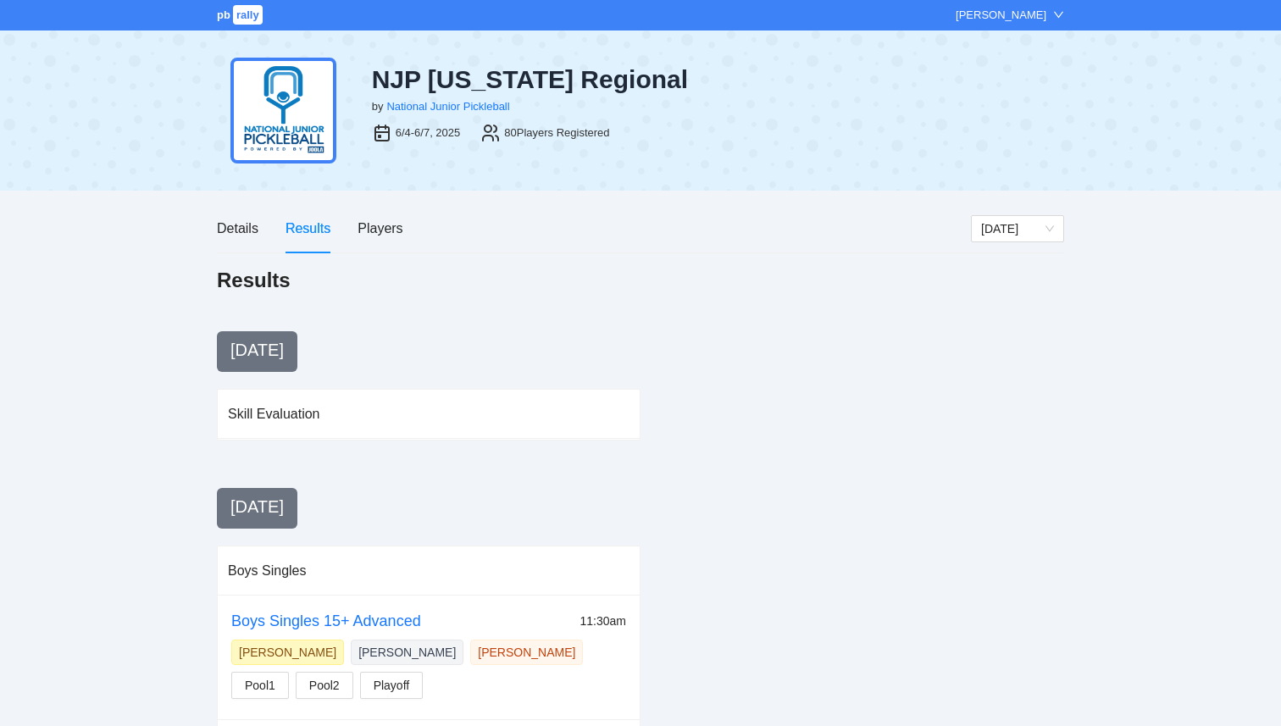
click at [246, 18] on span "rally" at bounding box center [248, 14] width 30 height 19
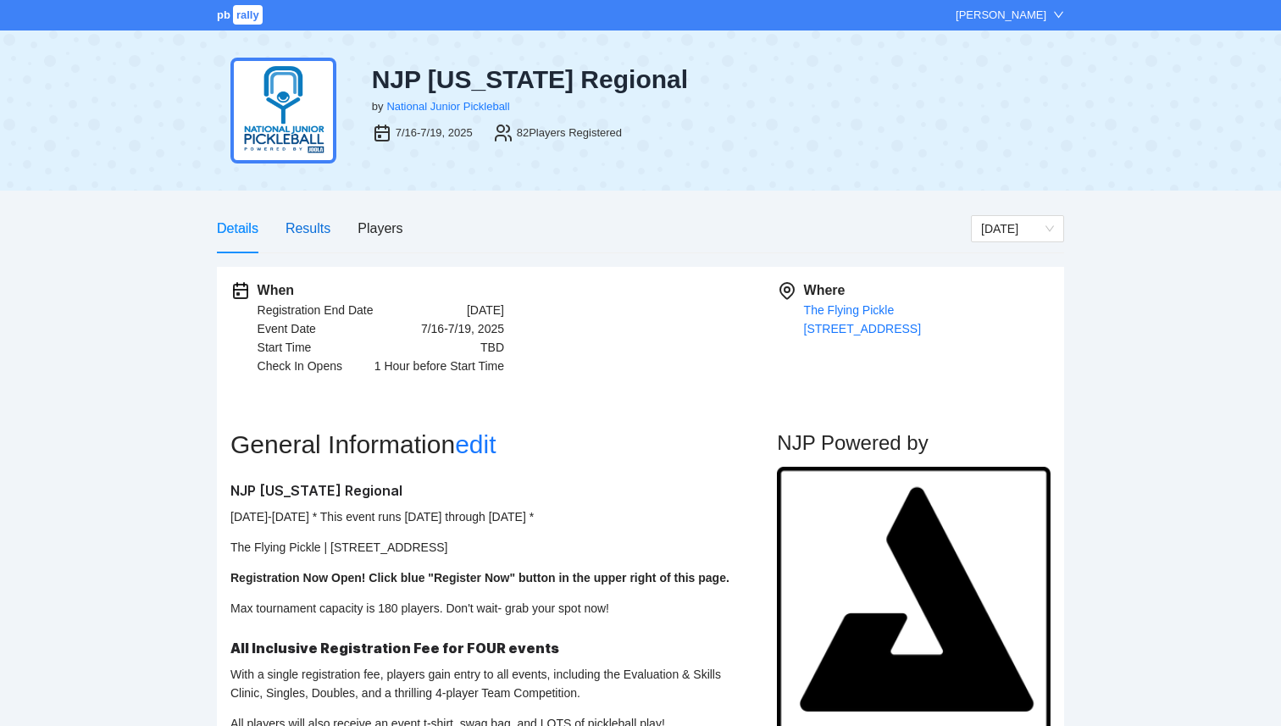
click at [308, 225] on div "Results" at bounding box center [308, 228] width 45 height 21
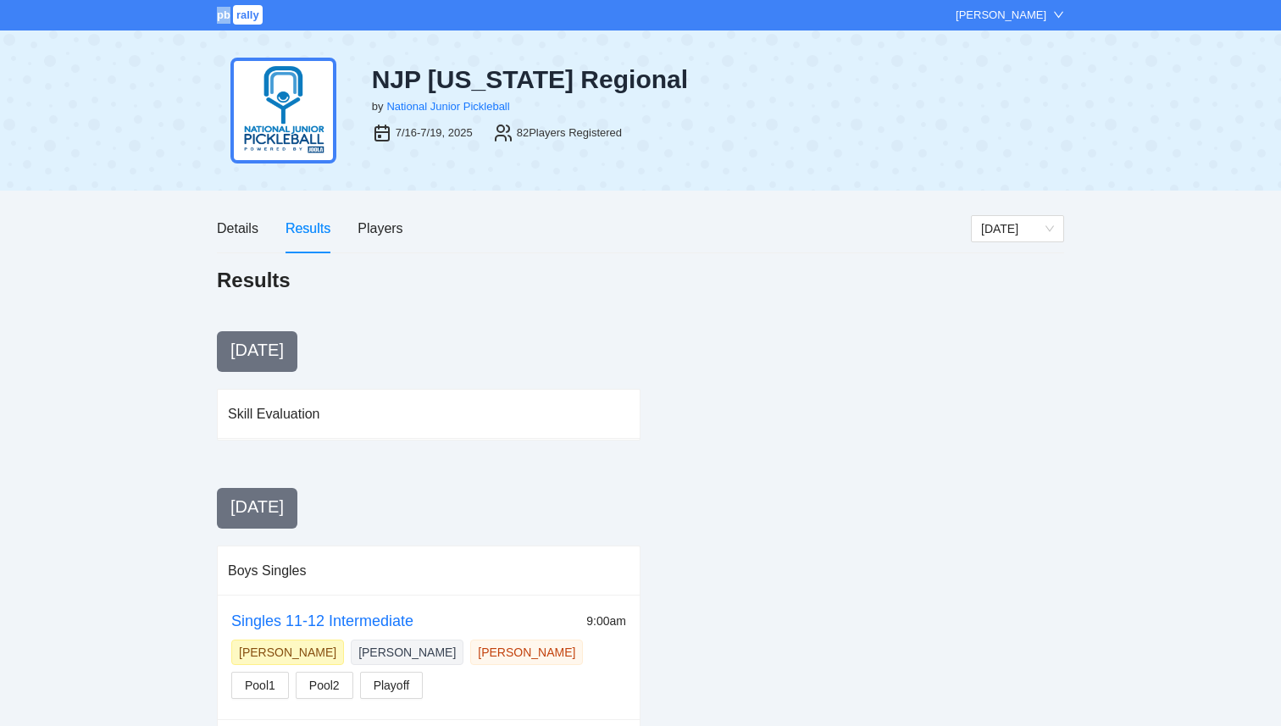
click at [227, 7] on div "pb rally" at bounding box center [241, 15] width 48 height 17
click at [230, 18] on span "pb" at bounding box center [224, 14] width 14 height 13
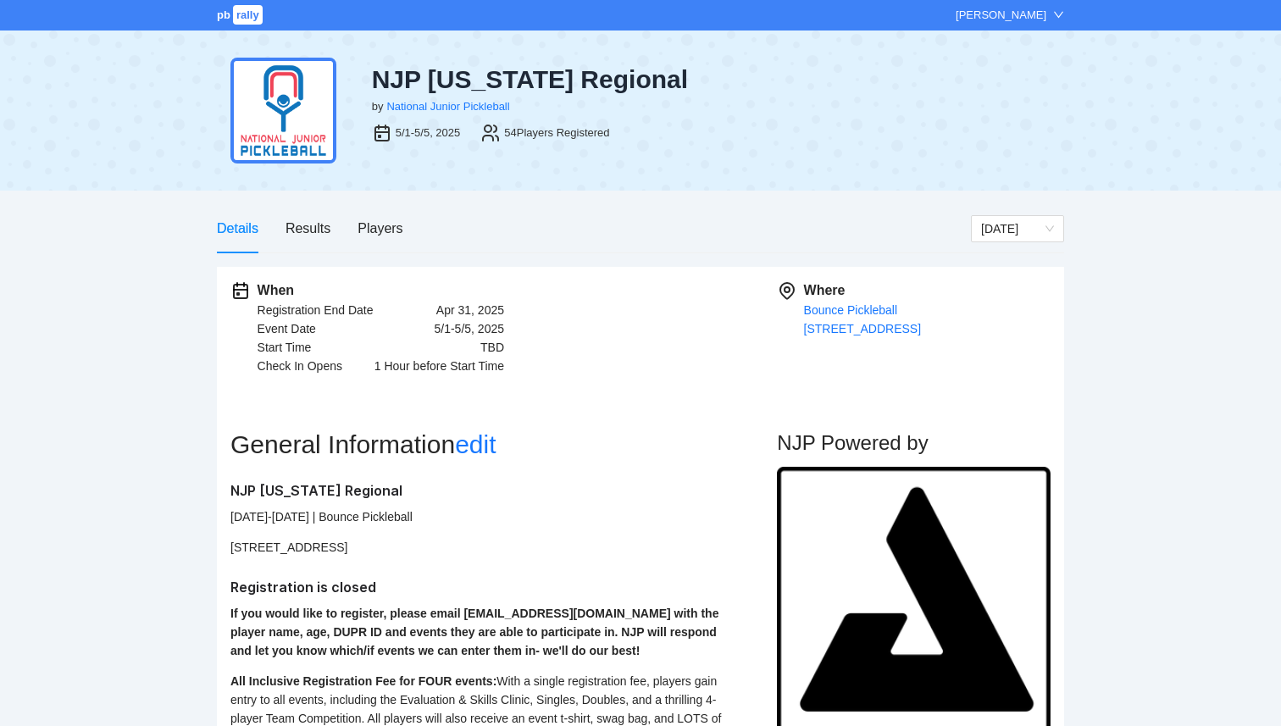
click at [354, 232] on div "Details Results Players" at bounding box center [310, 228] width 186 height 48
click at [377, 231] on div "Players" at bounding box center [380, 228] width 45 height 21
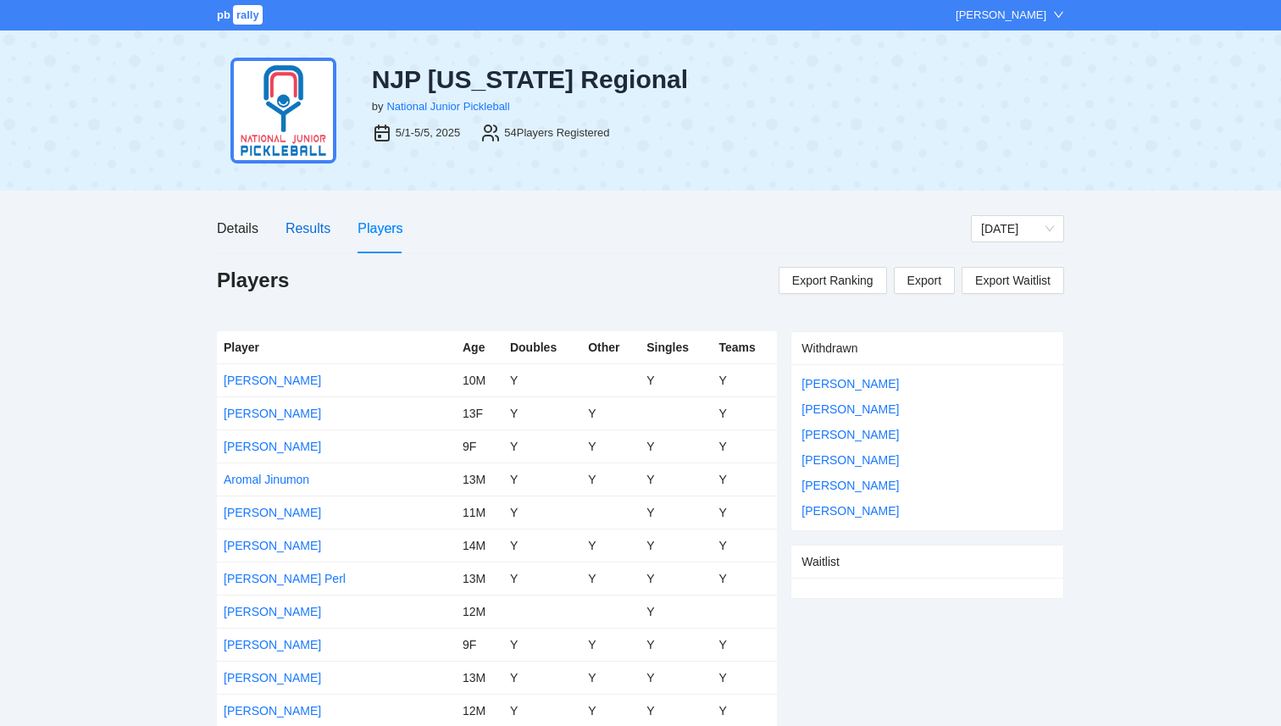
click at [322, 220] on div "Results" at bounding box center [308, 228] width 45 height 21
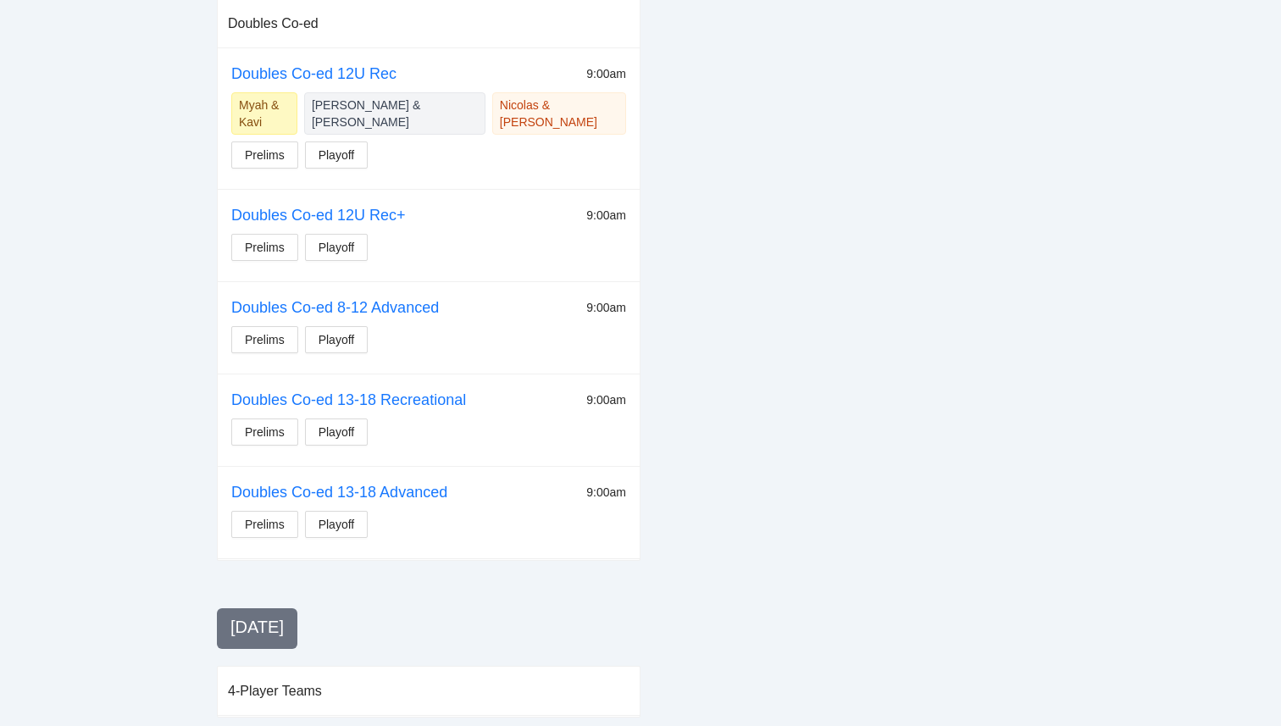
scroll to position [1399, 0]
